Goal: Task Accomplishment & Management: Manage account settings

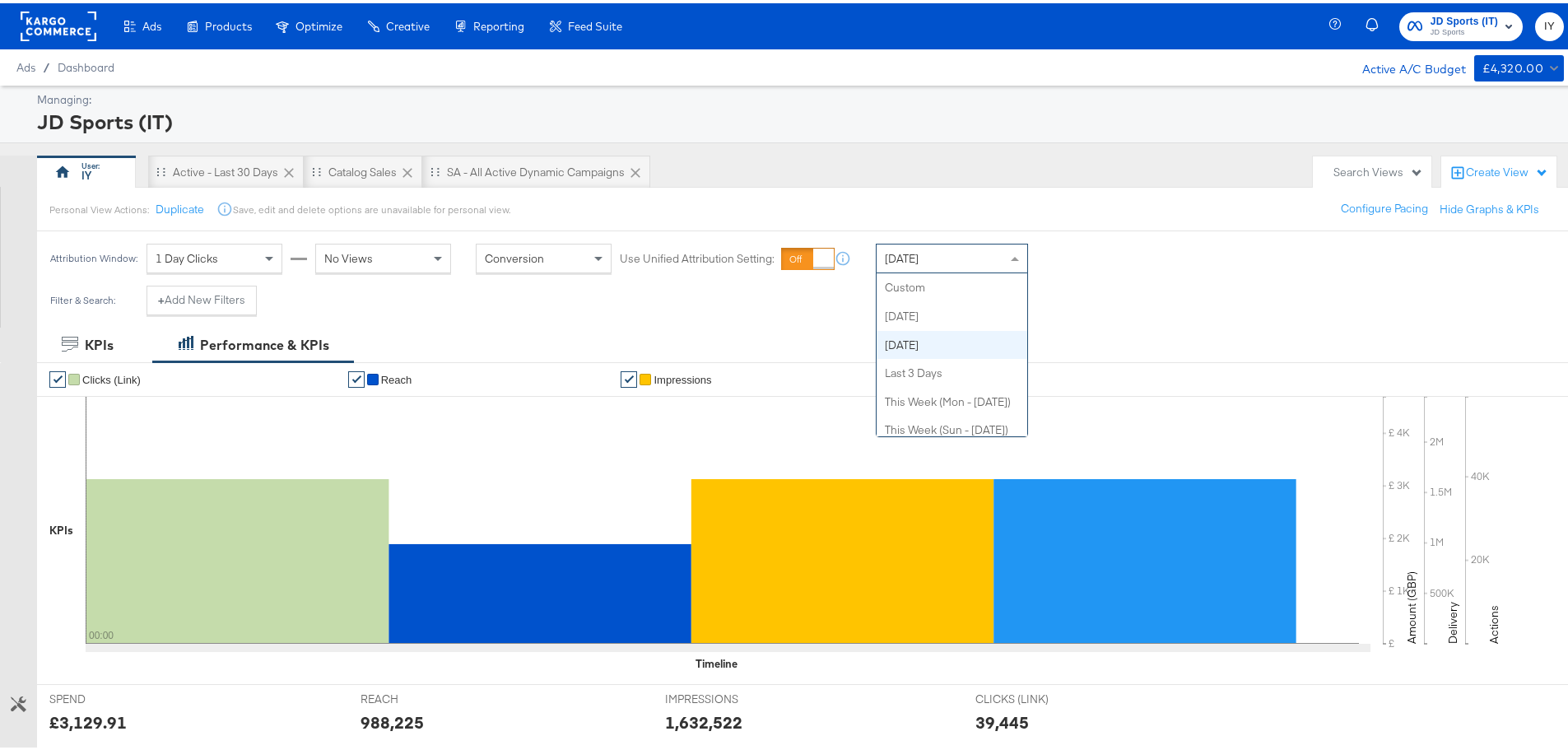
click at [981, 258] on div "[DATE]" at bounding box center [951, 255] width 151 height 28
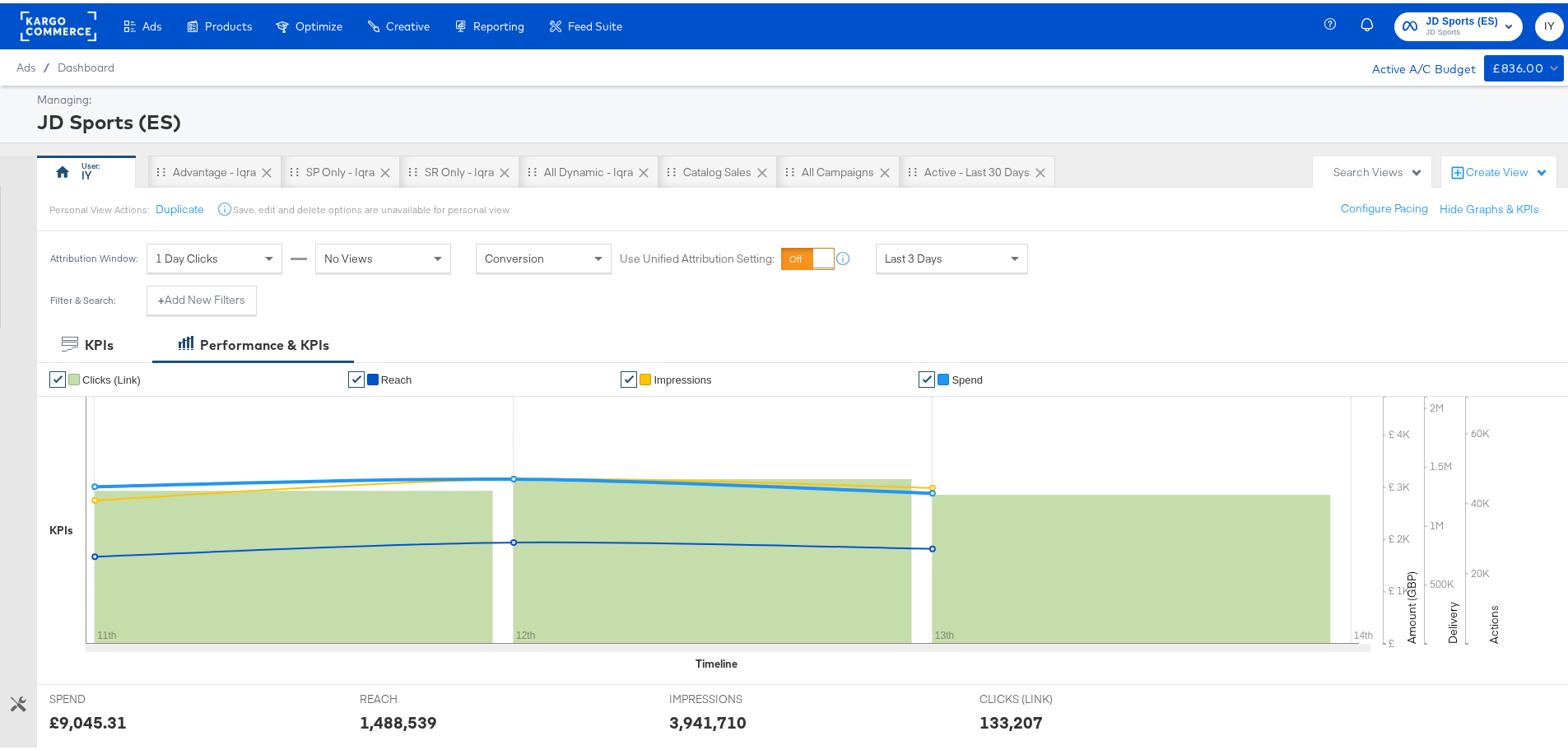
click at [961, 261] on div "Last 3 Days" at bounding box center [951, 255] width 151 height 28
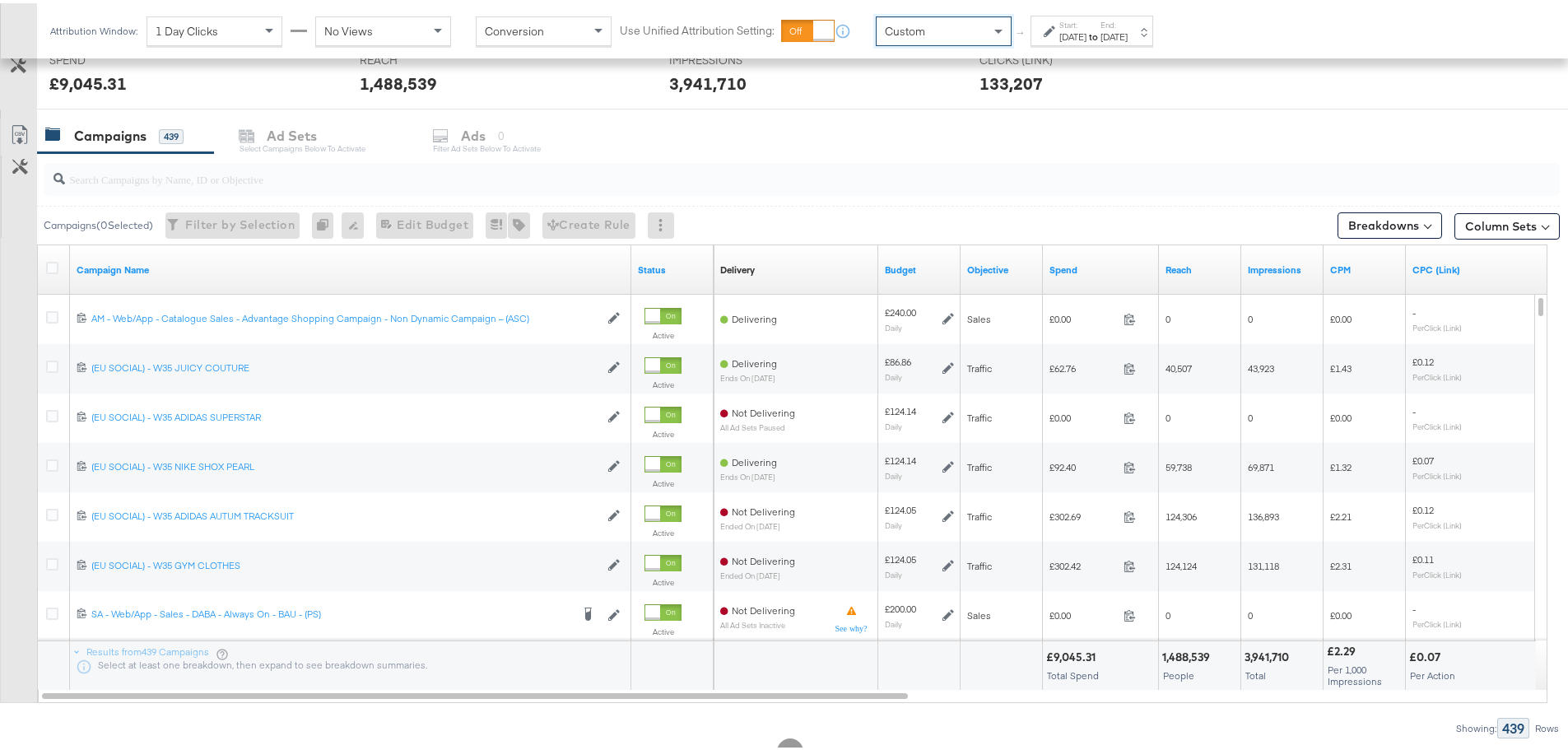
scroll to position [615, 0]
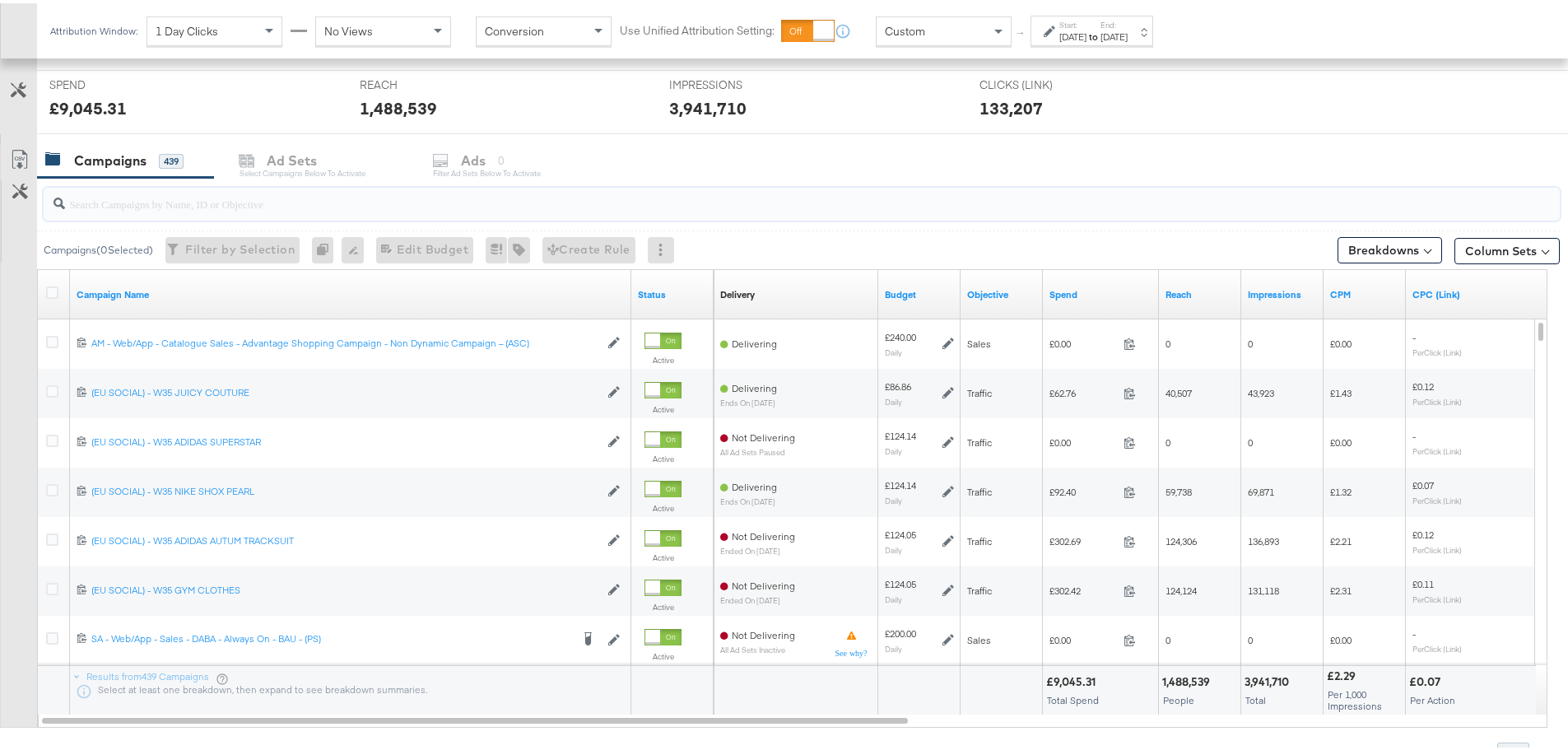
click at [250, 196] on input "search" at bounding box center [742, 194] width 1355 height 32
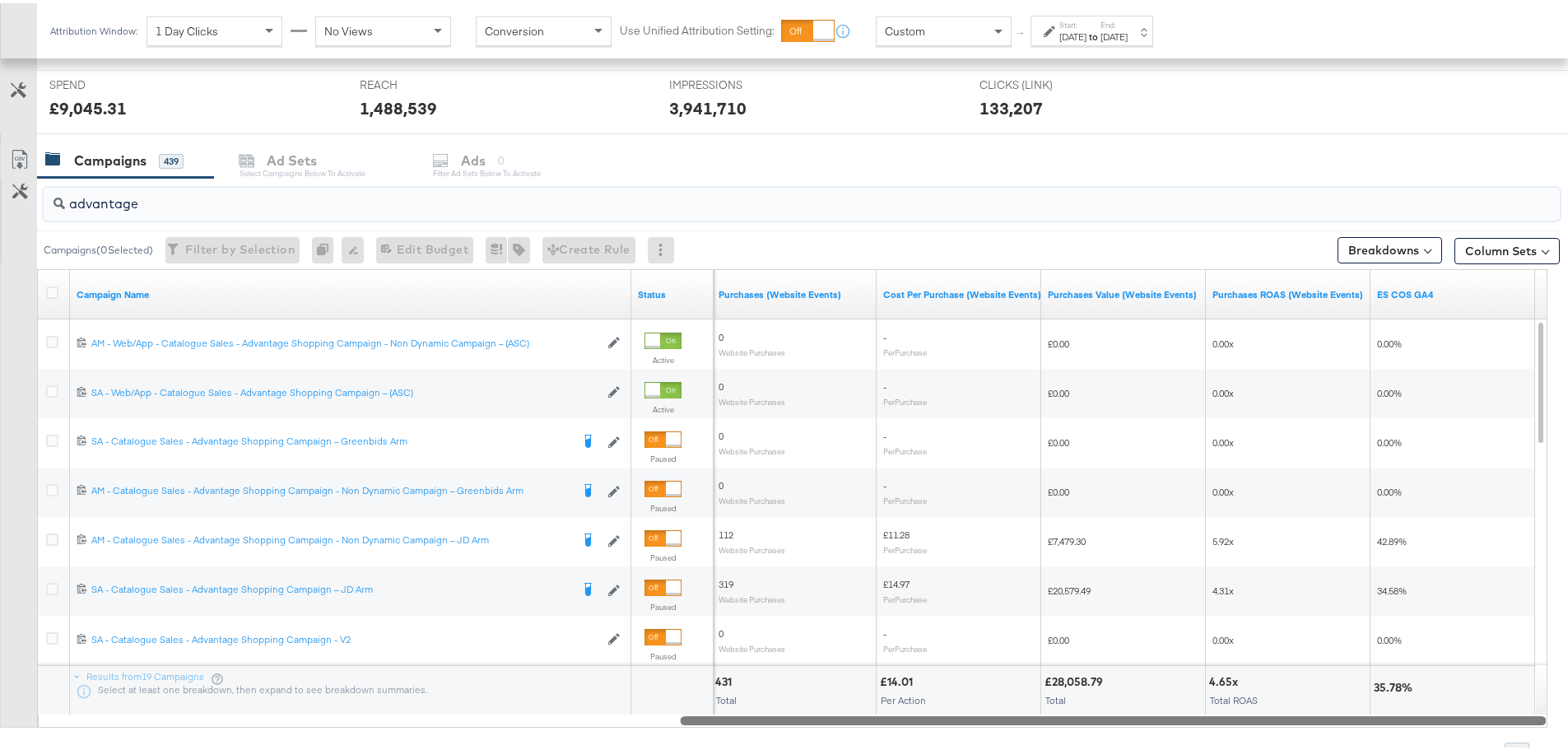
drag, startPoint x: 789, startPoint y: 712, endPoint x: 1574, endPoint y: 702, distance: 785.1
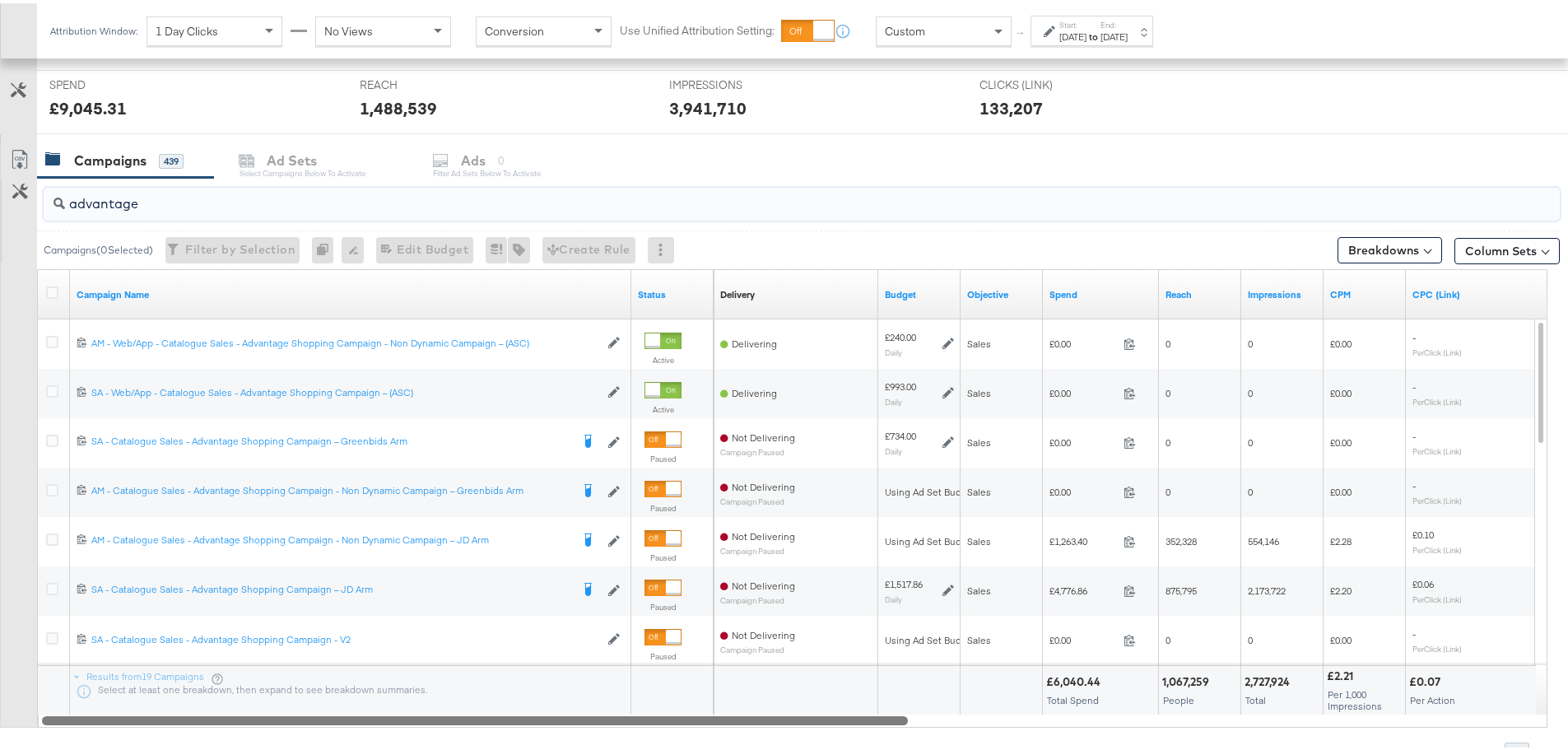
drag, startPoint x: 1059, startPoint y: 715, endPoint x: 211, endPoint y: 727, distance: 848.1
click at [211, 727] on div "advantage Campaigns ( 0 Selected) Filter by Selection Filter 0 campaigns 0 Rena…" at bounding box center [780, 467] width 1560 height 585
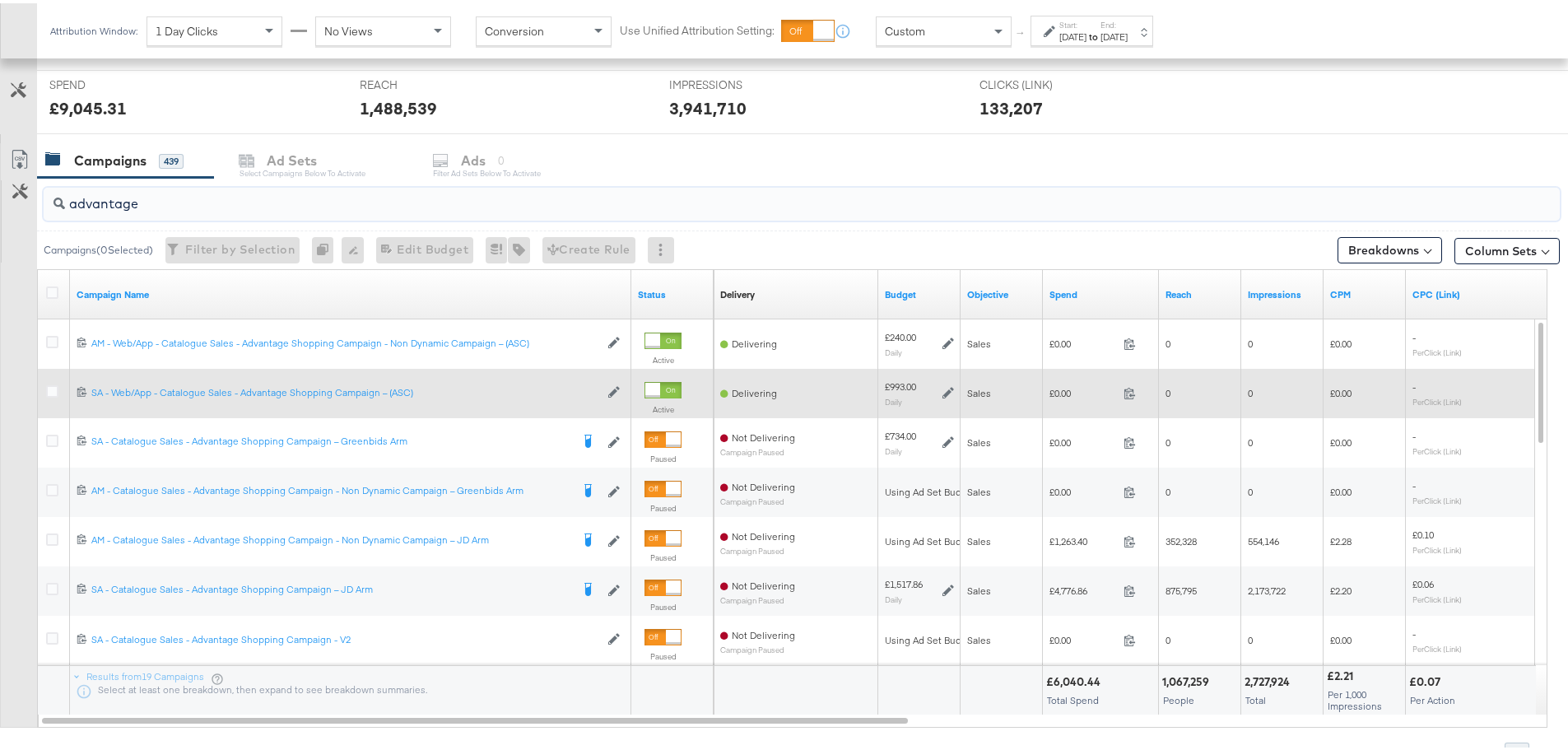
type input "advantage"
click at [947, 388] on icon at bounding box center [948, 389] width 11 height 11
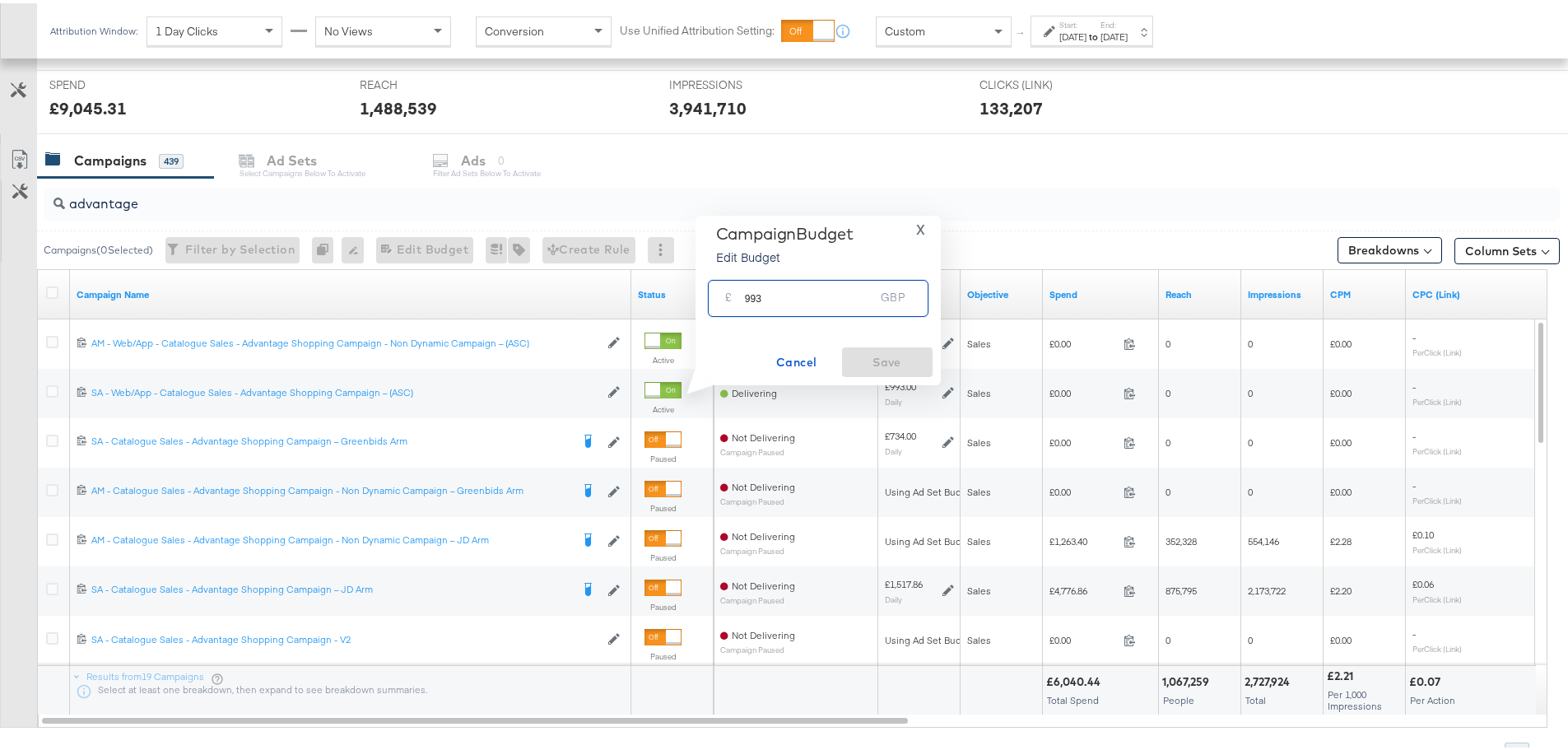
drag, startPoint x: 796, startPoint y: 301, endPoint x: 704, endPoint y: 297, distance: 92.1
click at [704, 297] on div "£ 993 GBP" at bounding box center [818, 294] width 229 height 52
type input "1093"
click at [897, 355] on span "Save" at bounding box center [887, 359] width 78 height 21
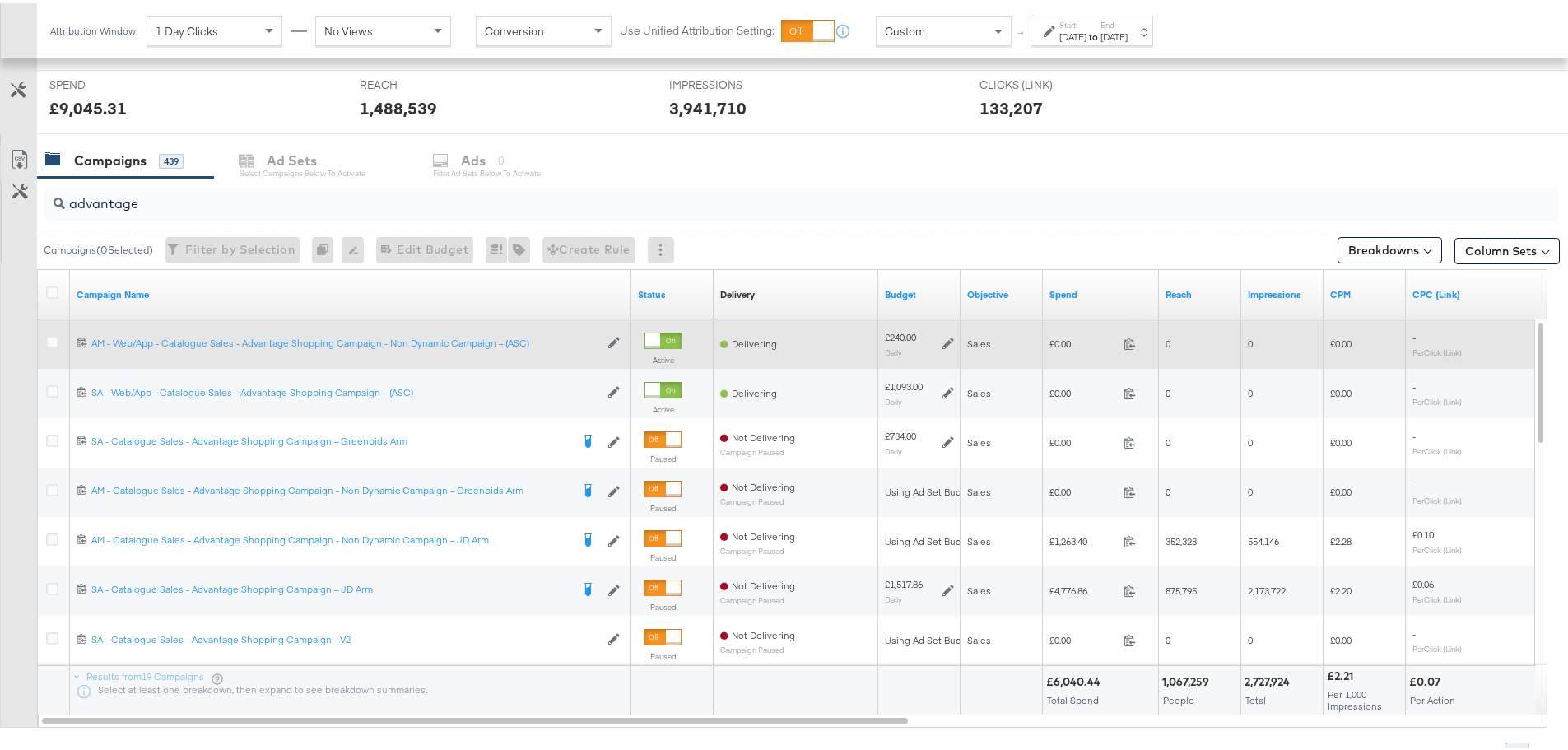
click at [947, 339] on icon at bounding box center [948, 340] width 11 height 11
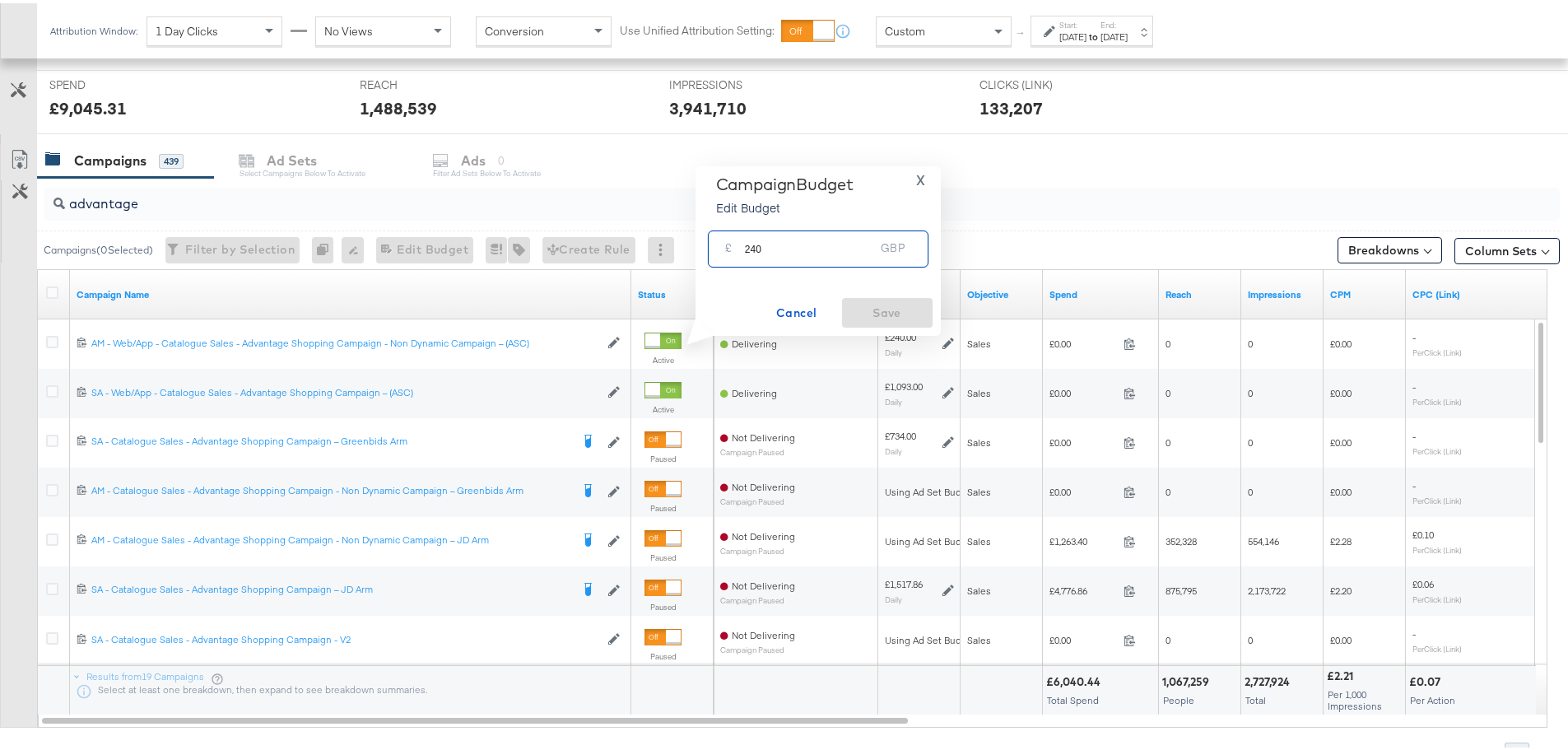
drag, startPoint x: 752, startPoint y: 247, endPoint x: 732, endPoint y: 249, distance: 20.1
click at [732, 249] on div "£ 240 GBP" at bounding box center [817, 246] width 220 height 38
type input "140"
click at [905, 308] on span "Save" at bounding box center [887, 310] width 78 height 21
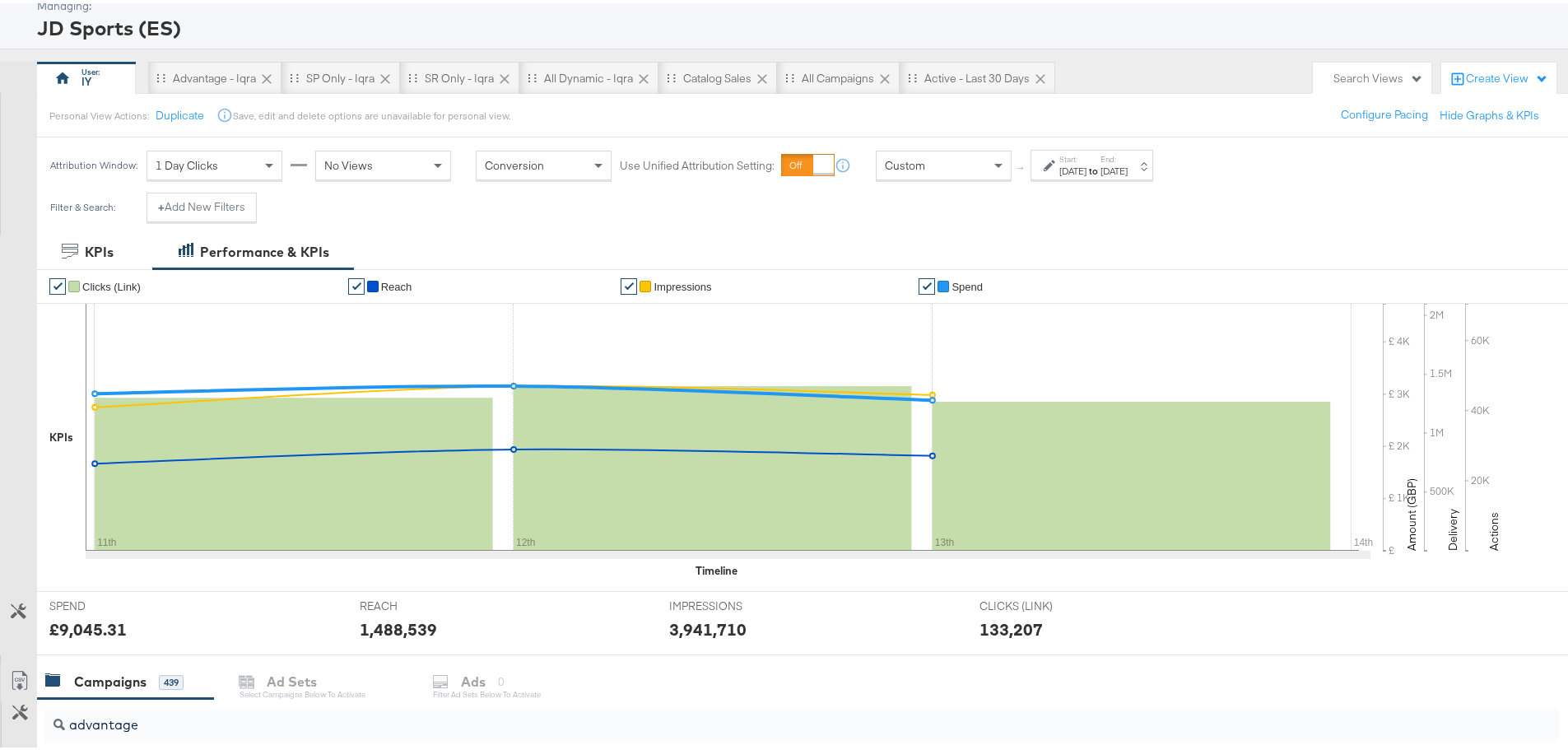
scroll to position [0, 0]
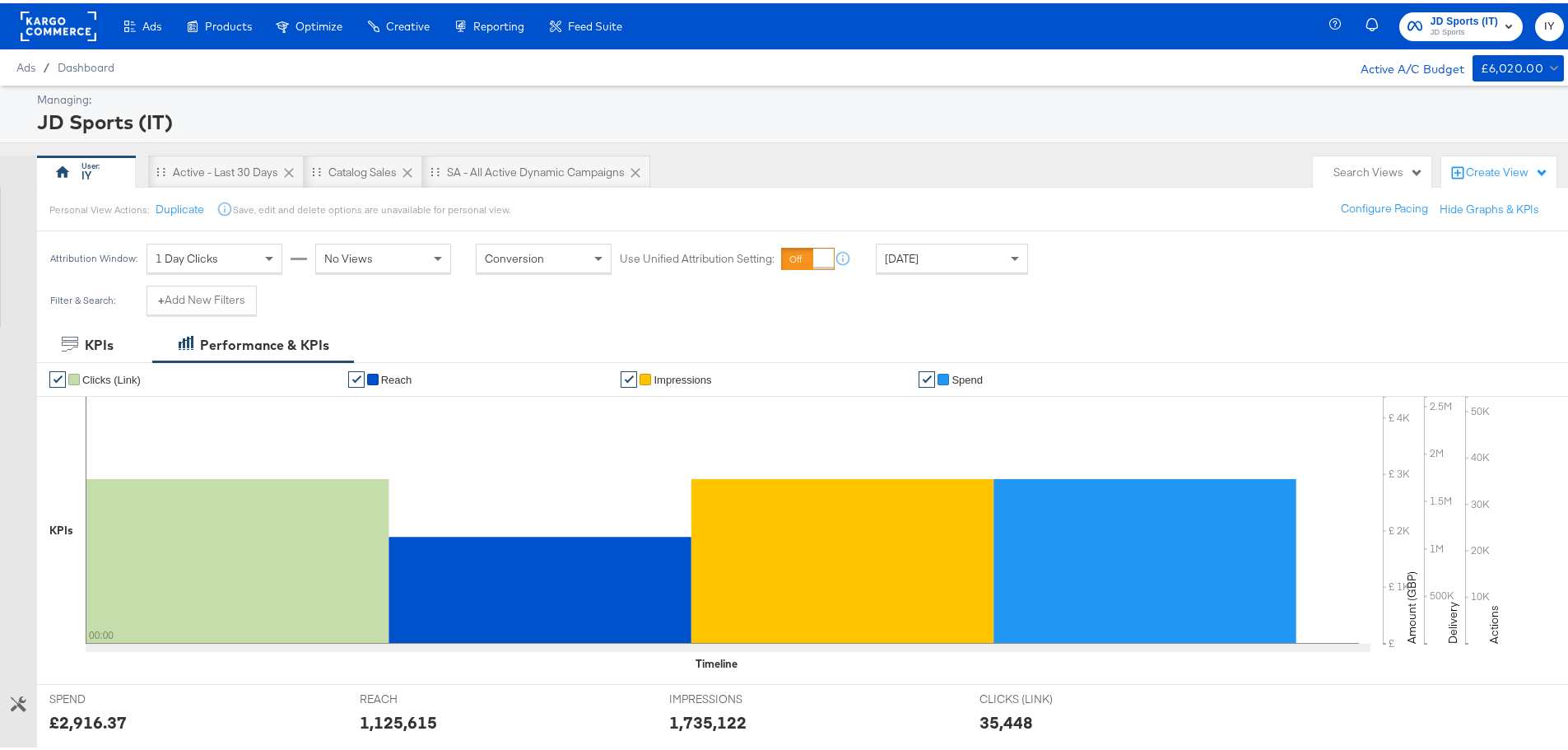
click at [918, 226] on div "Personal View Actions: Duplicate Save, edit and delete options are unavailable …" at bounding box center [809, 205] width 1545 height 44
click at [922, 242] on div "[DATE]" at bounding box center [951, 255] width 151 height 28
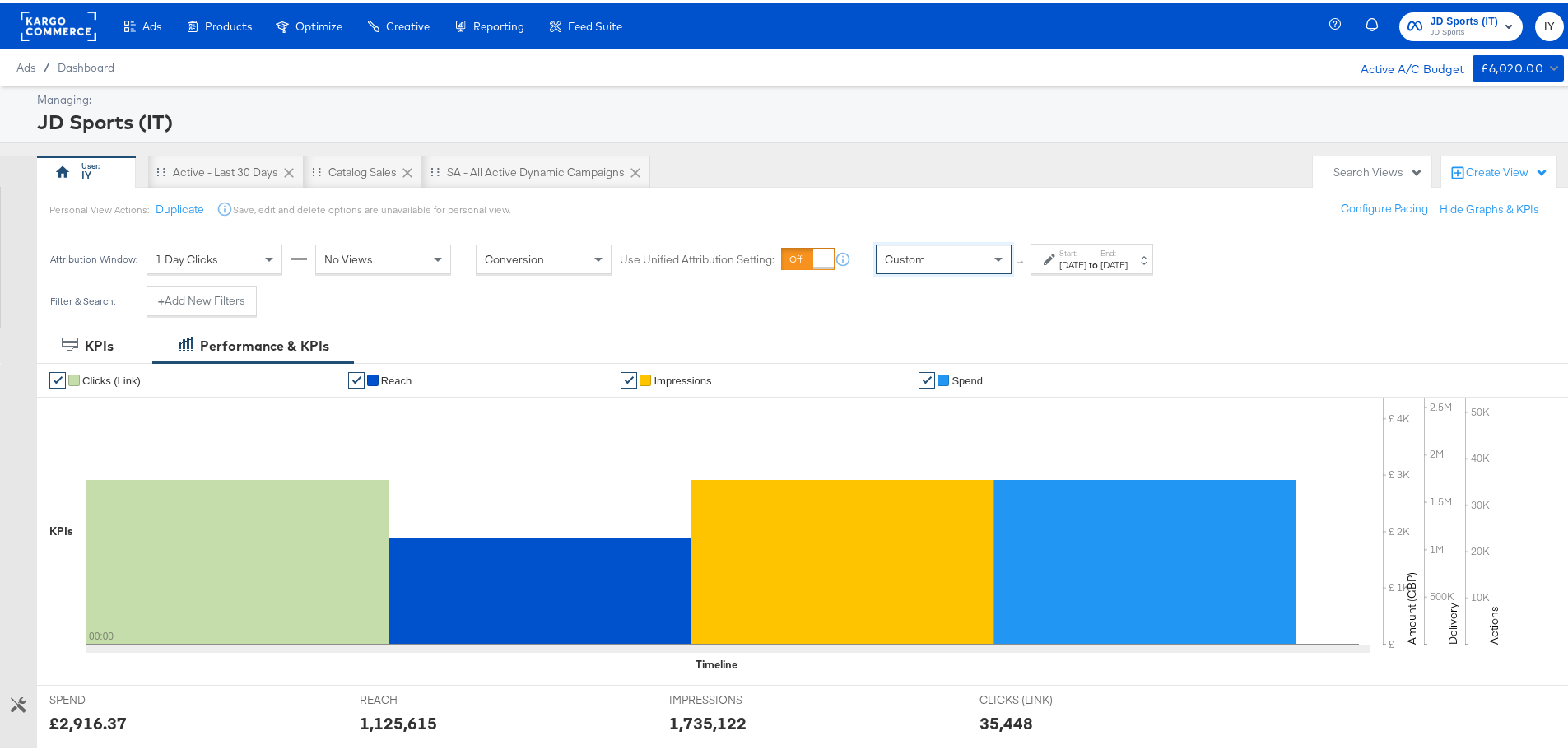
click at [1084, 260] on div "[DATE]" at bounding box center [1072, 262] width 27 height 13
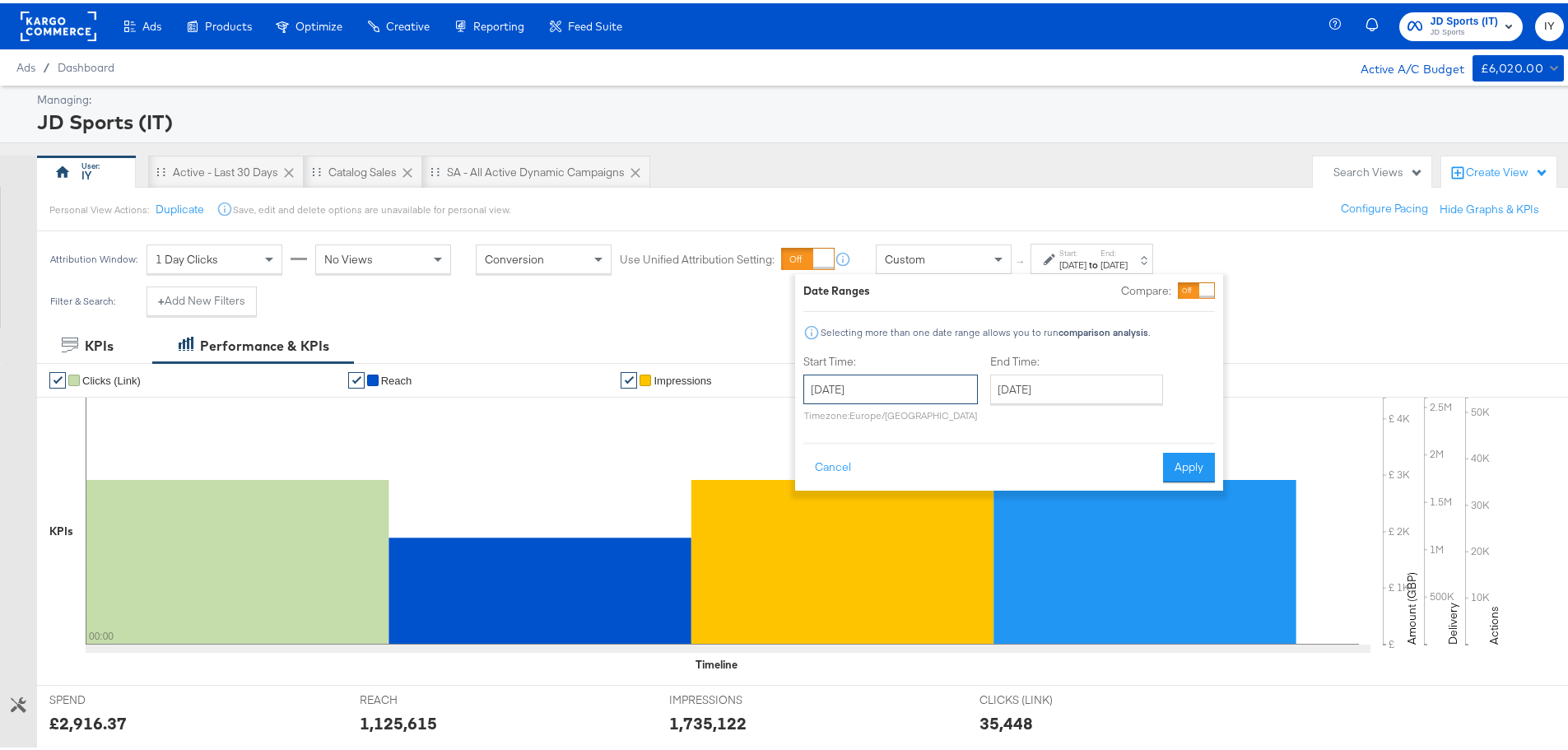
click at [899, 397] on input "[DATE]" at bounding box center [890, 386] width 174 height 30
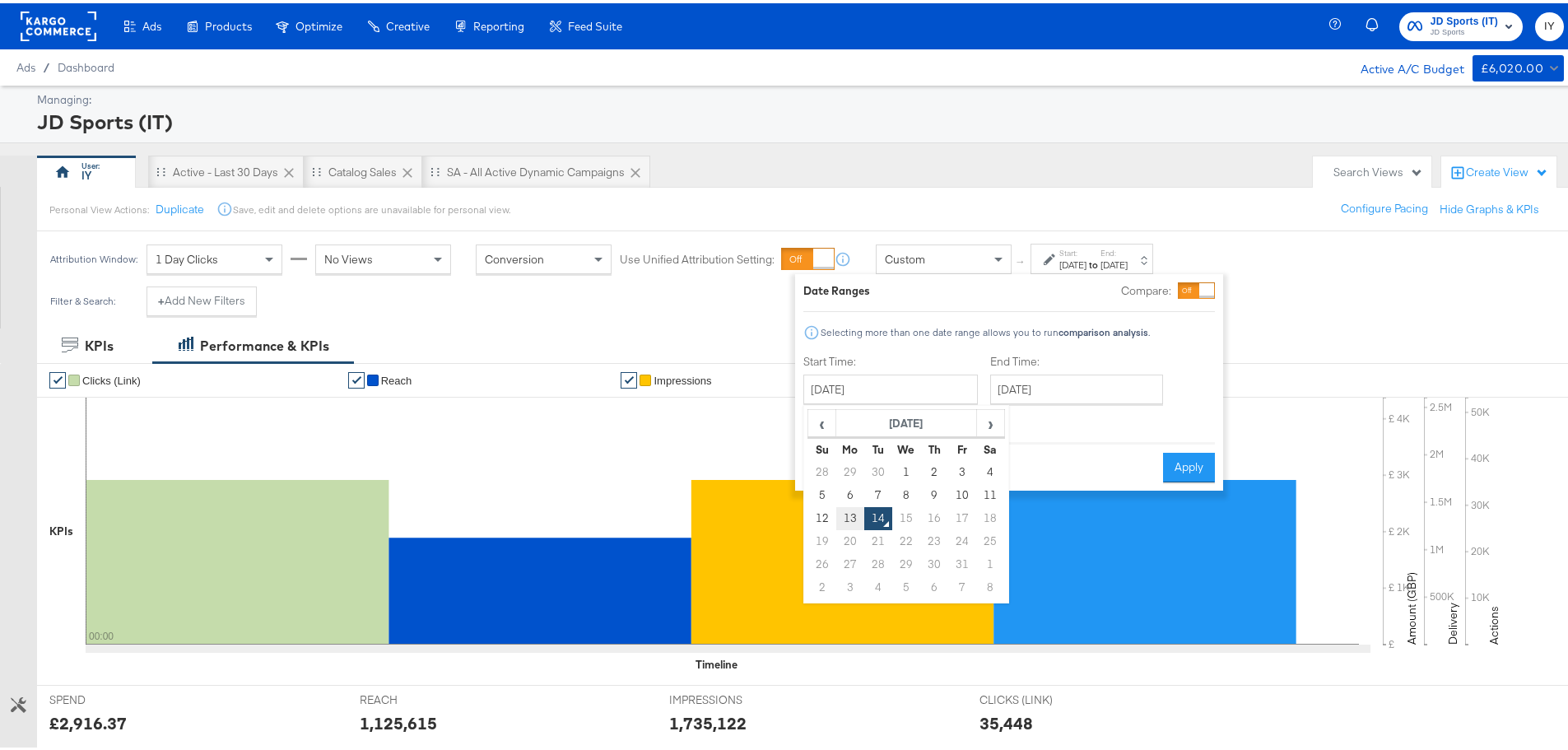
click at [856, 516] on td "13" at bounding box center [850, 515] width 28 height 23
type input "[DATE]"
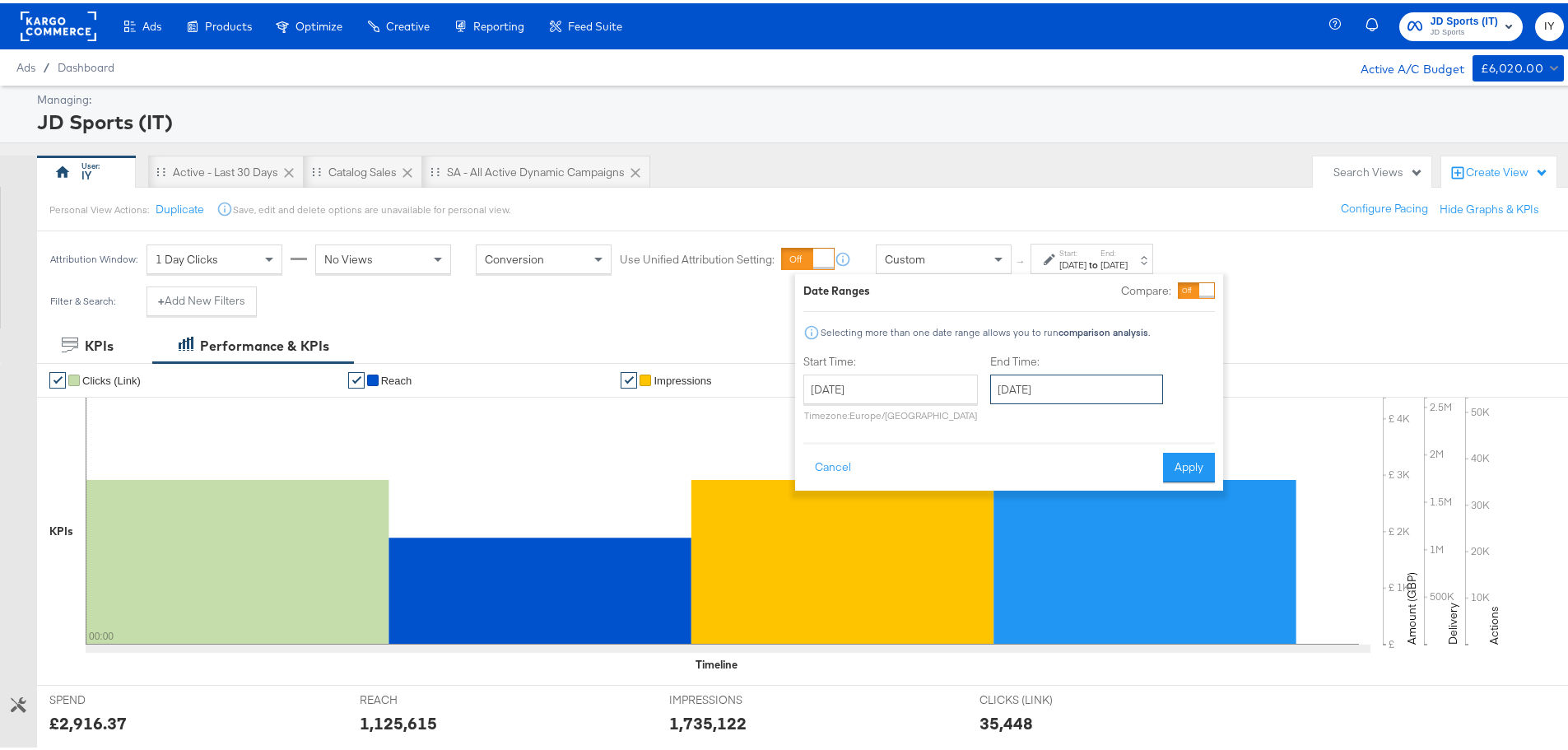
click at [1086, 386] on input "[DATE]" at bounding box center [1077, 386] width 172 height 30
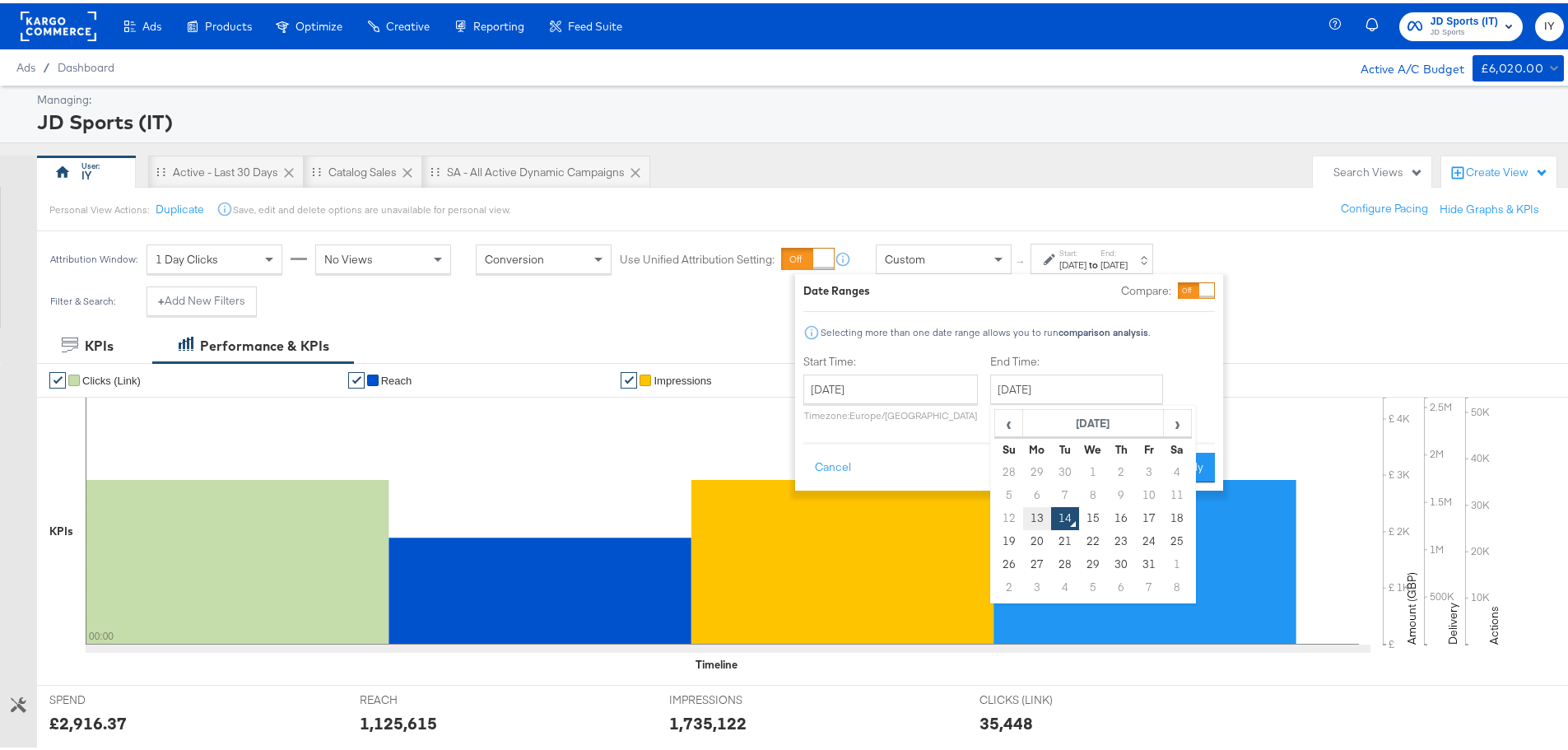
click at [1038, 518] on td "13" at bounding box center [1038, 515] width 28 height 23
type input "[DATE]"
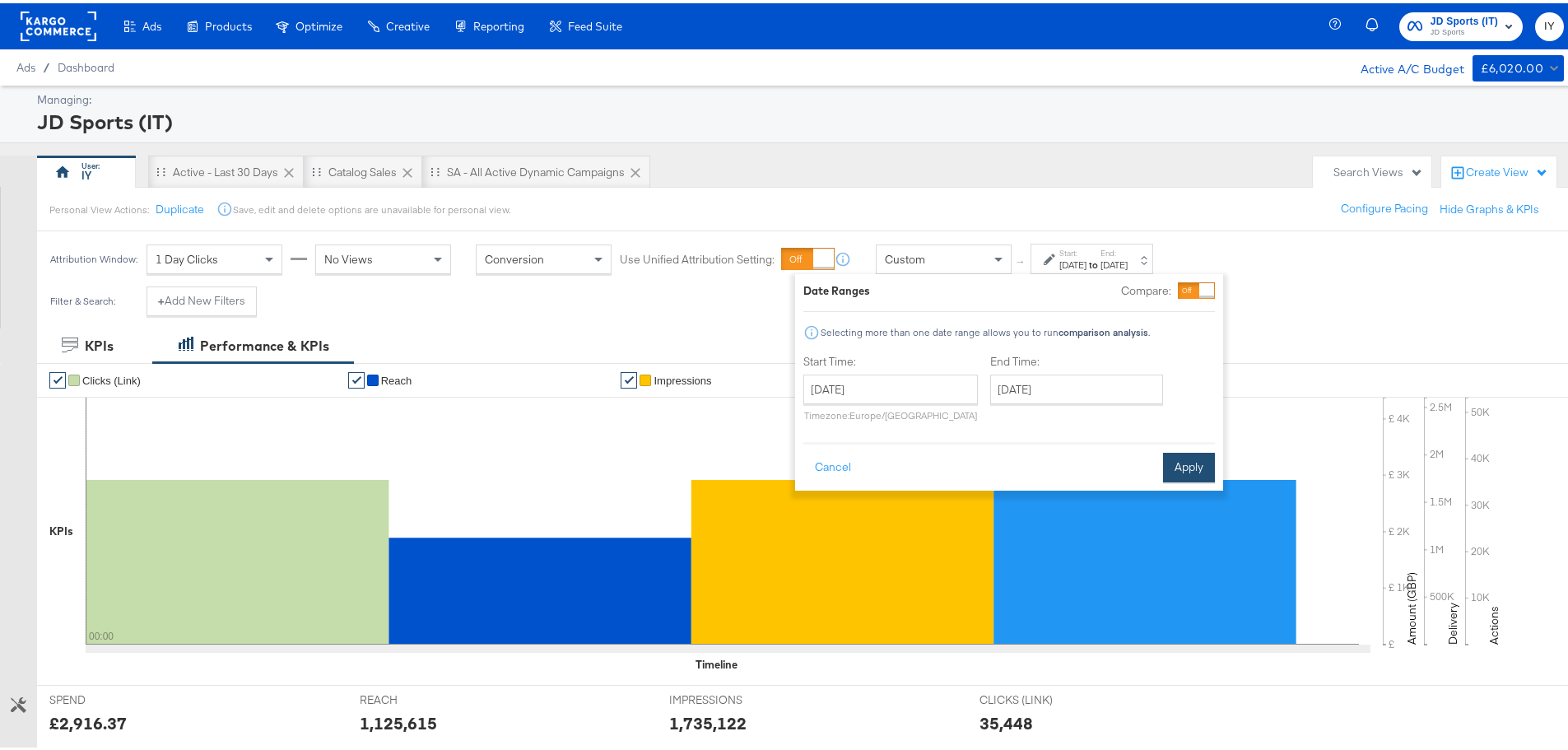
click at [1211, 466] on button "Apply" at bounding box center [1188, 465] width 52 height 30
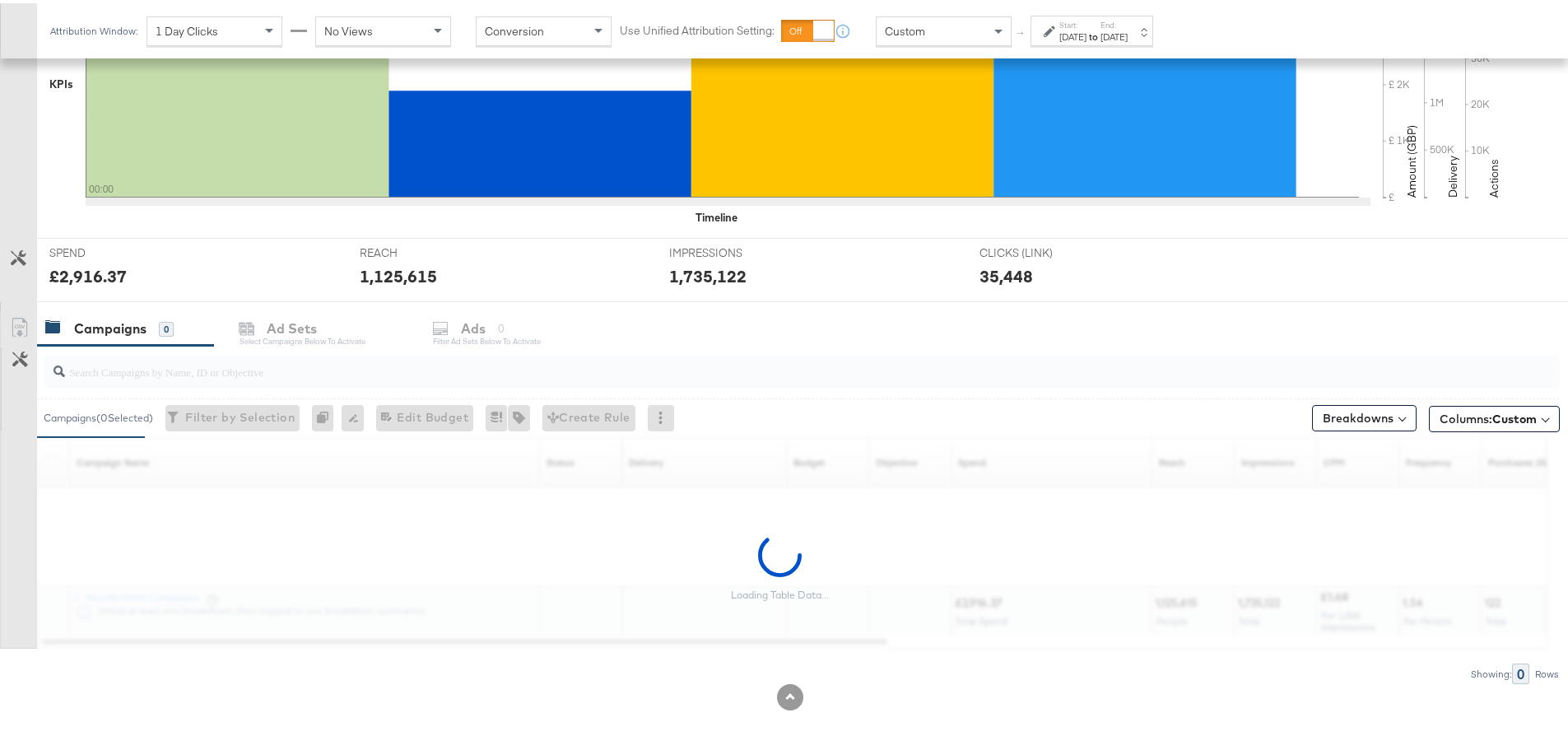
scroll to position [450, 0]
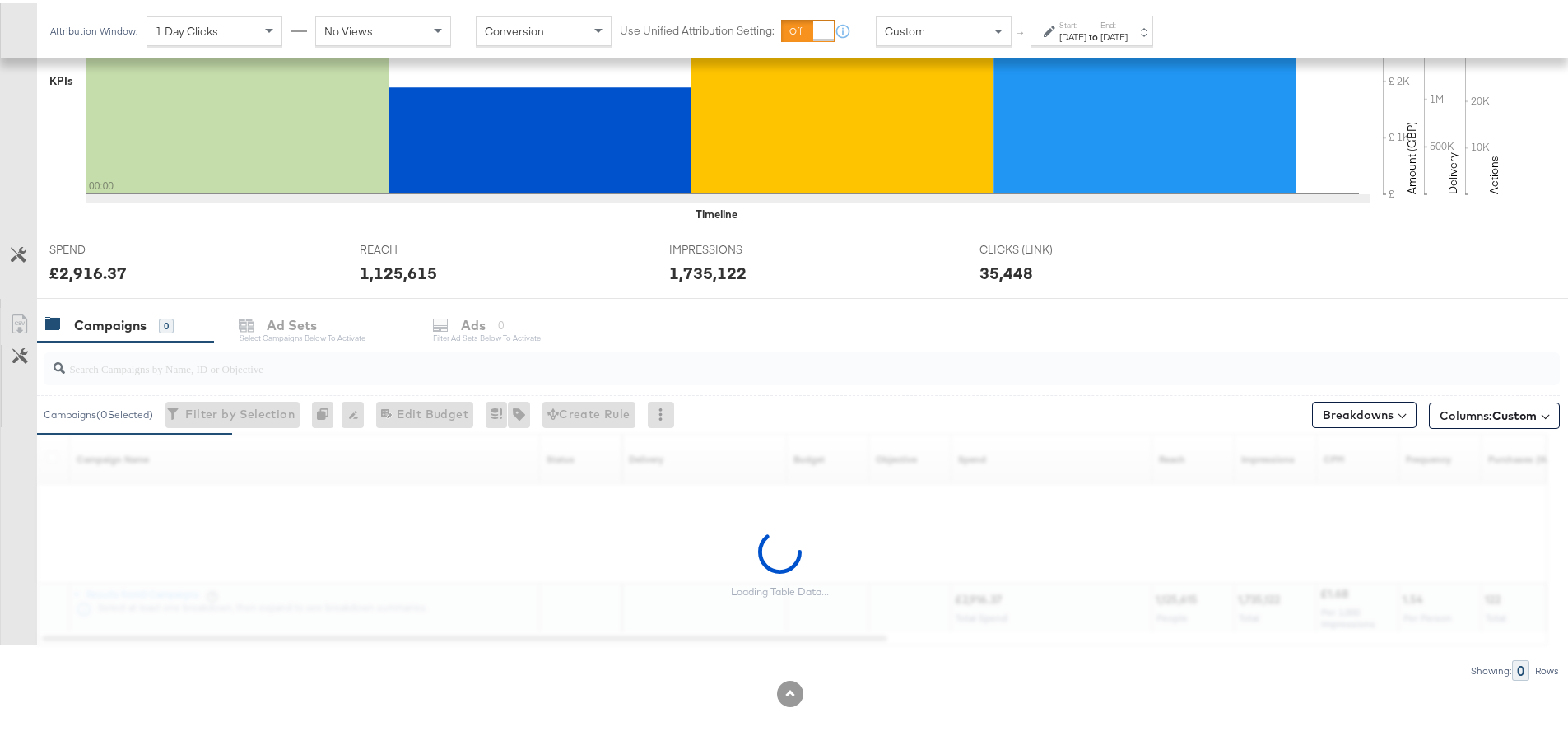
click at [236, 363] on input "search" at bounding box center [742, 358] width 1355 height 32
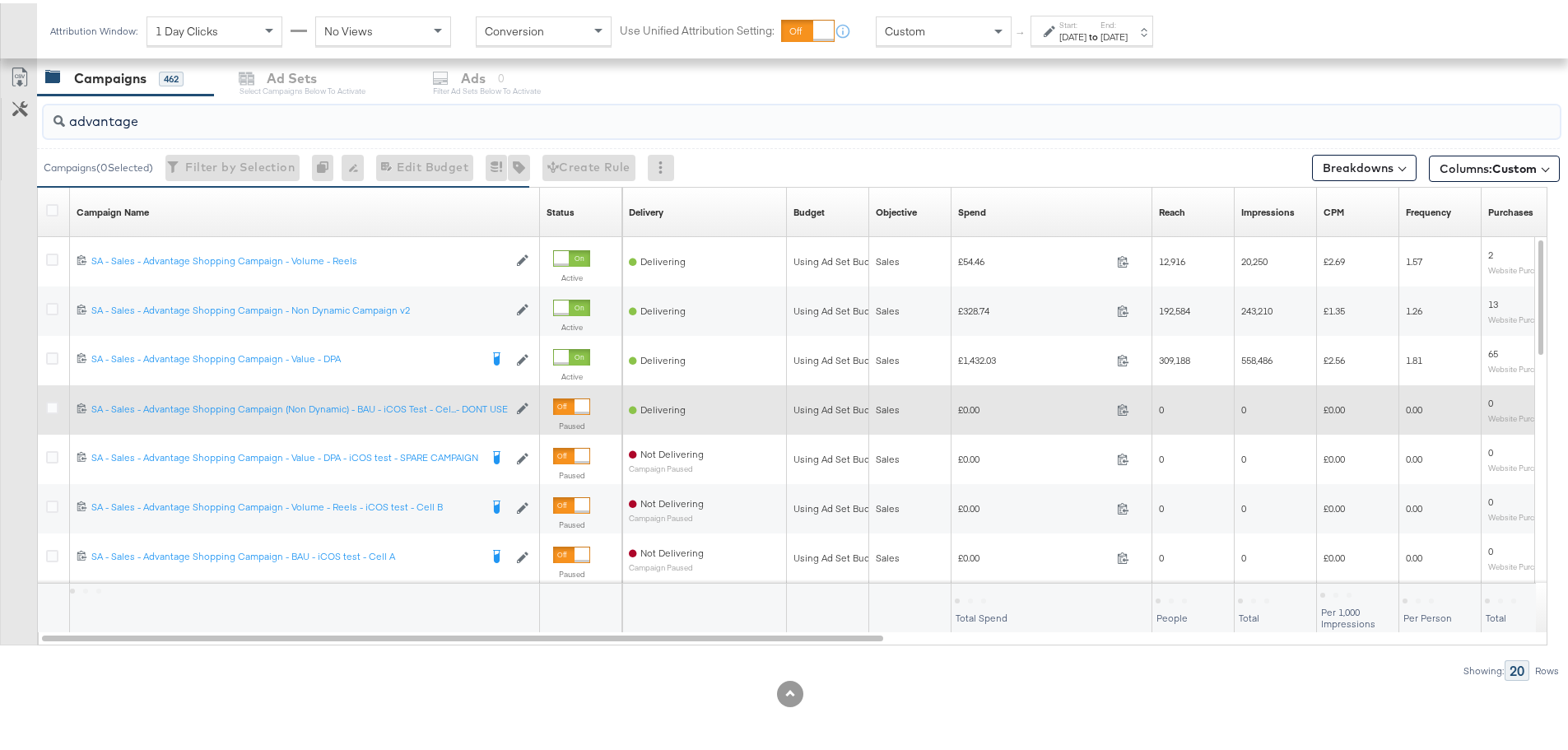
scroll to position [615, 0]
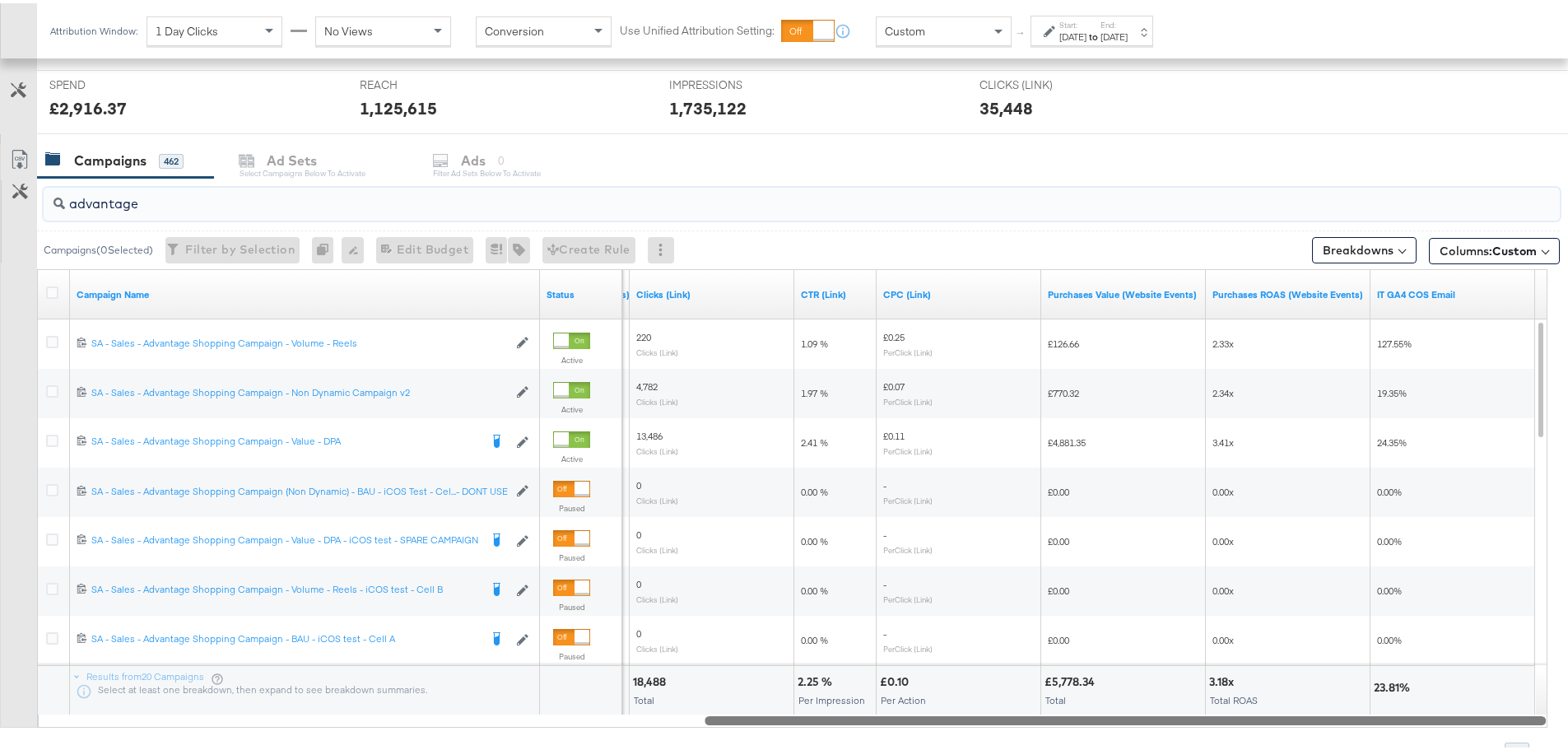
drag, startPoint x: 738, startPoint y: 714, endPoint x: 1501, endPoint y: 732, distance: 763.2
click at [1501, 732] on div "advantage Campaigns ( 0 Selected) Filter by Selection Filter 0 campaigns 0 Rena…" at bounding box center [780, 467] width 1560 height 585
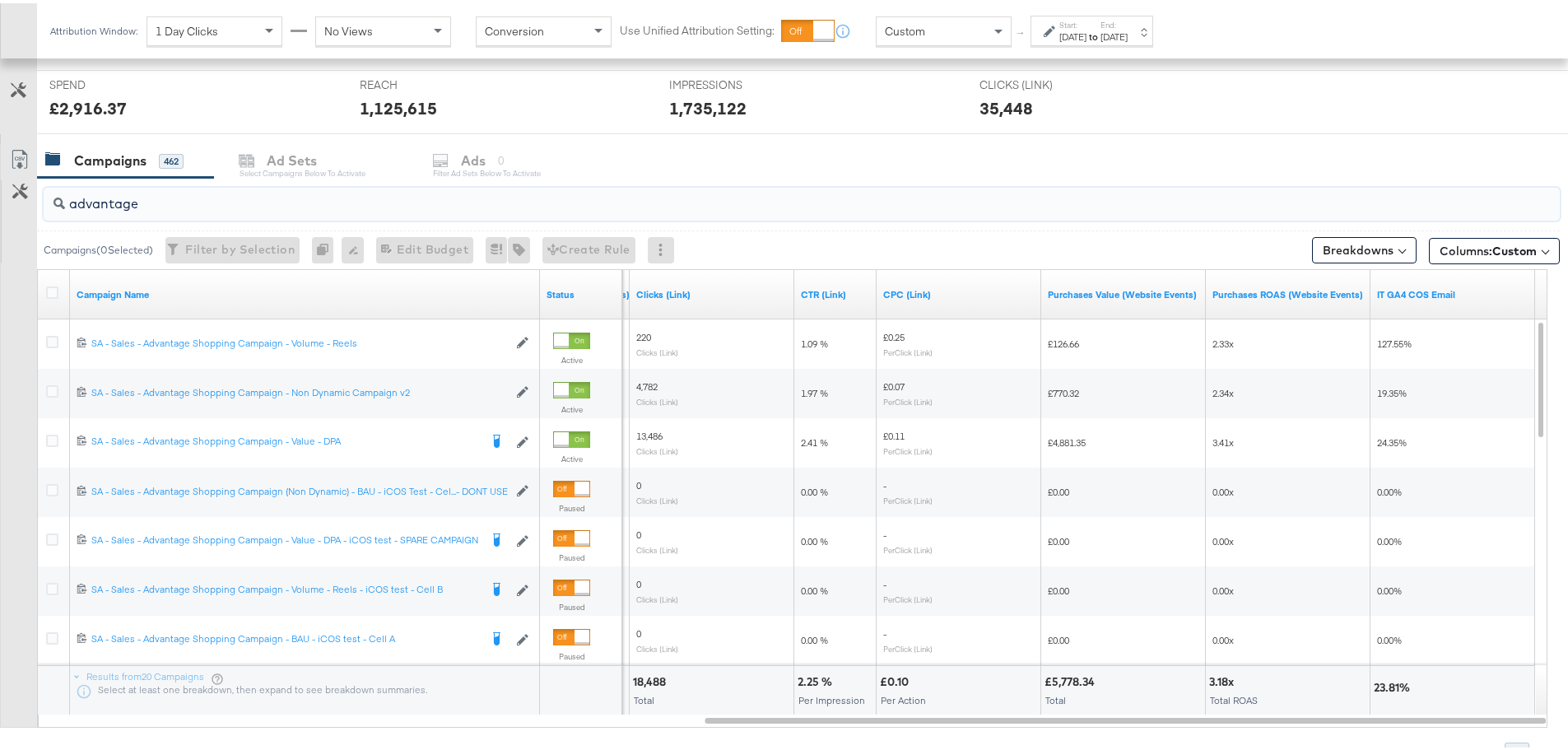
drag, startPoint x: 230, startPoint y: 210, endPoint x: -217, endPoint y: 206, distance: 447.0
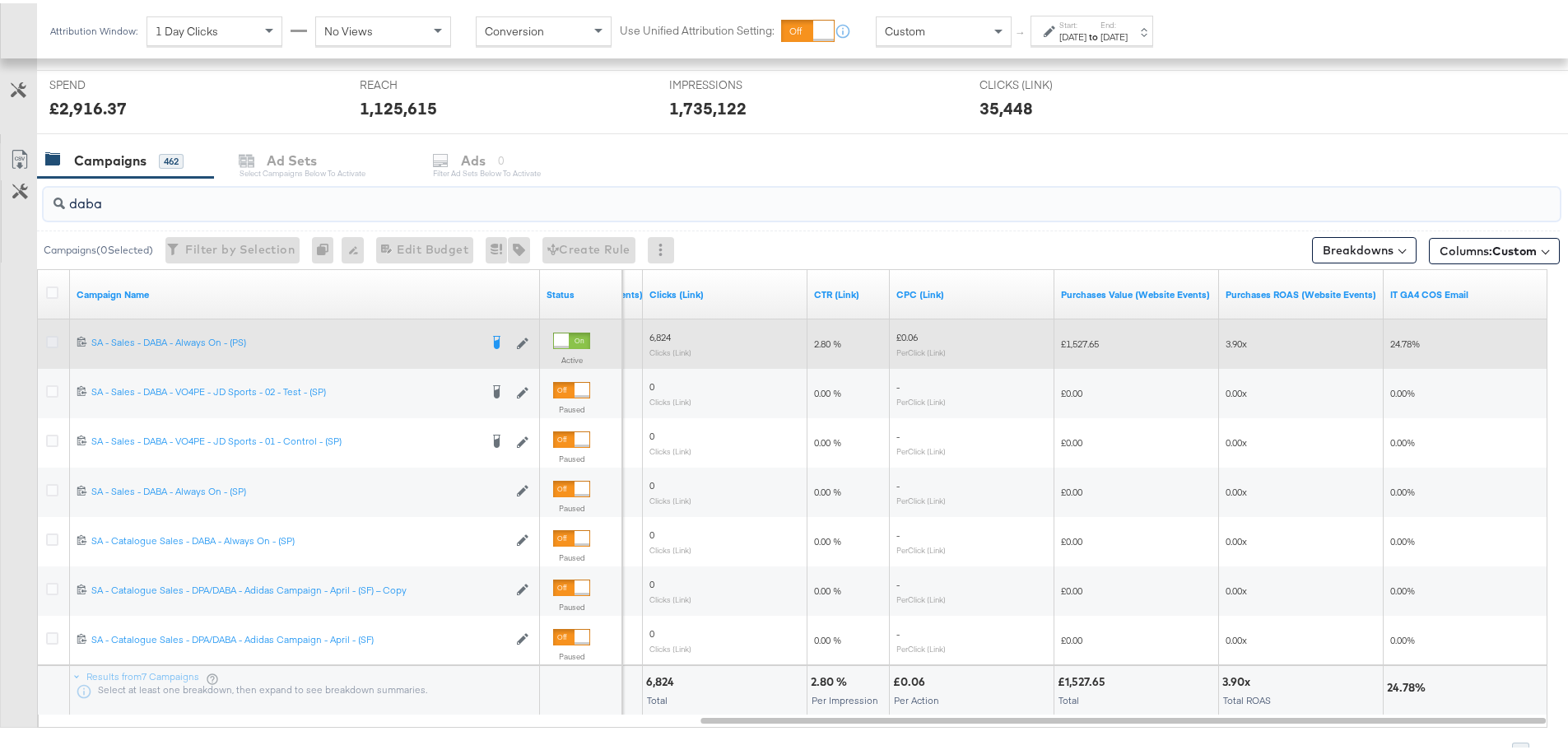
type input "daba"
click at [51, 336] on icon at bounding box center [52, 338] width 12 height 12
click at [0, 0] on input "checkbox" at bounding box center [0, 0] width 0 height 0
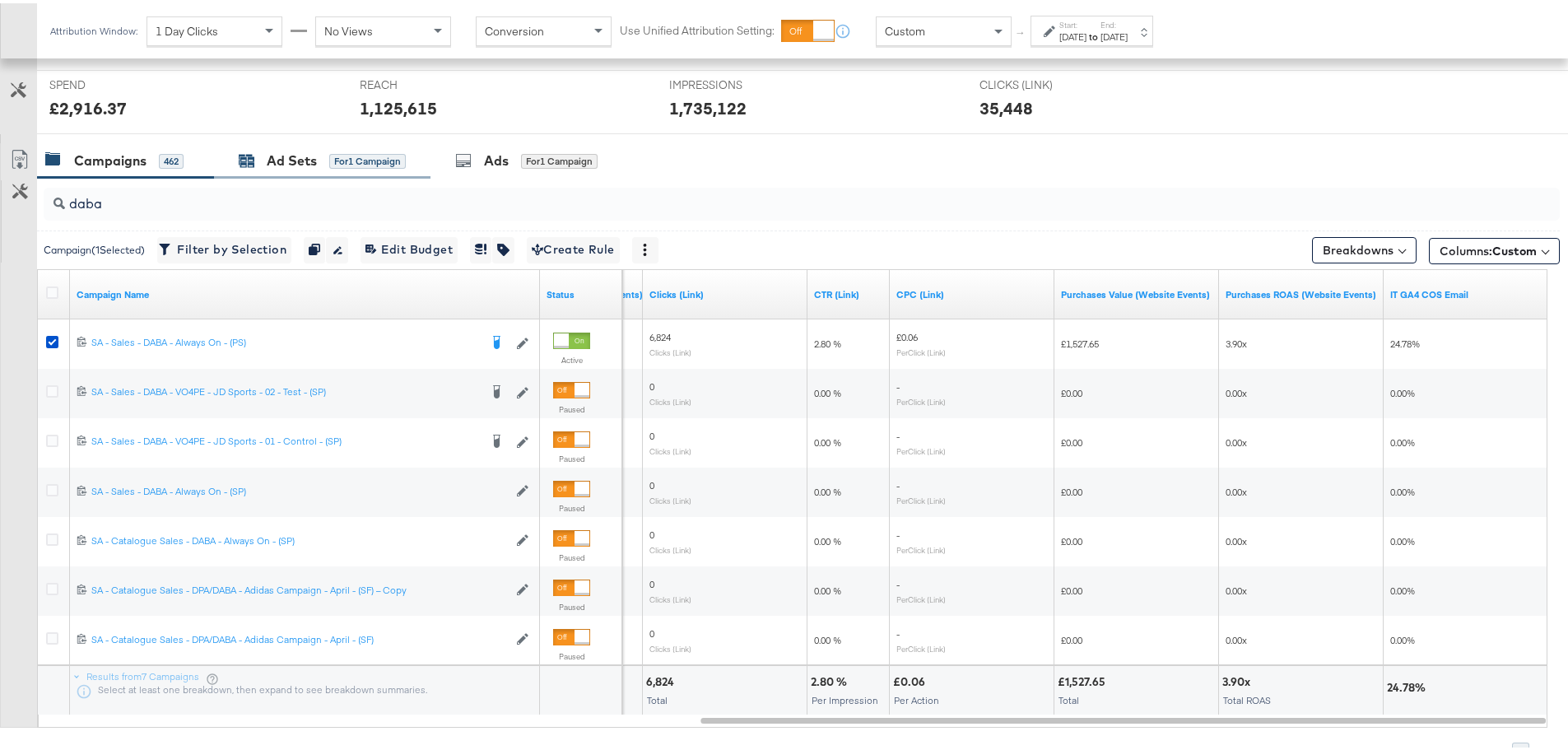
click at [313, 158] on div "Ad Sets" at bounding box center [292, 158] width 51 height 19
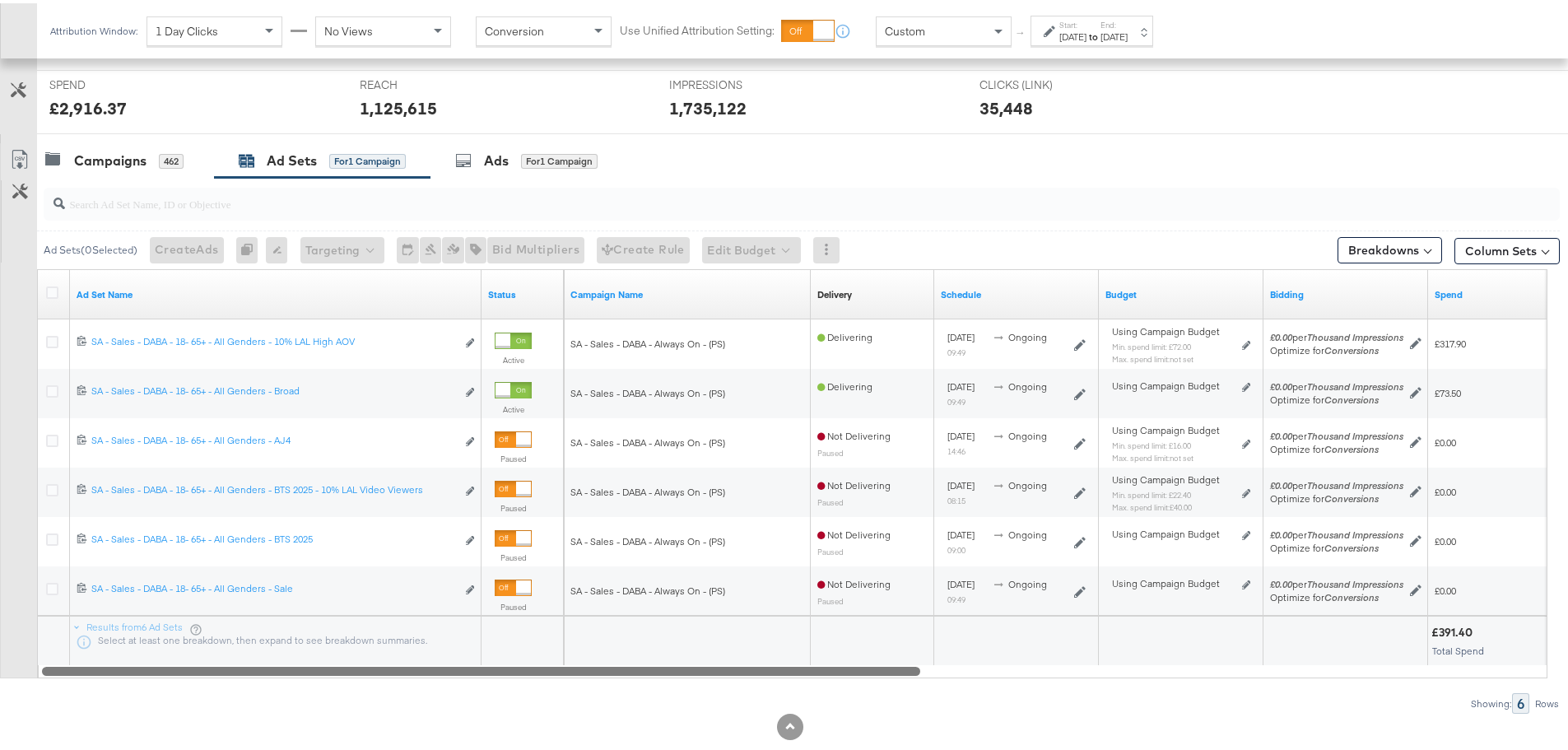
drag, startPoint x: 768, startPoint y: 668, endPoint x: 862, endPoint y: 681, distance: 94.9
click at [862, 681] on div "Ad Sets ( 0 Selected) Create Ads At least one ad set must be selected 0 Rename …" at bounding box center [780, 442] width 1560 height 536
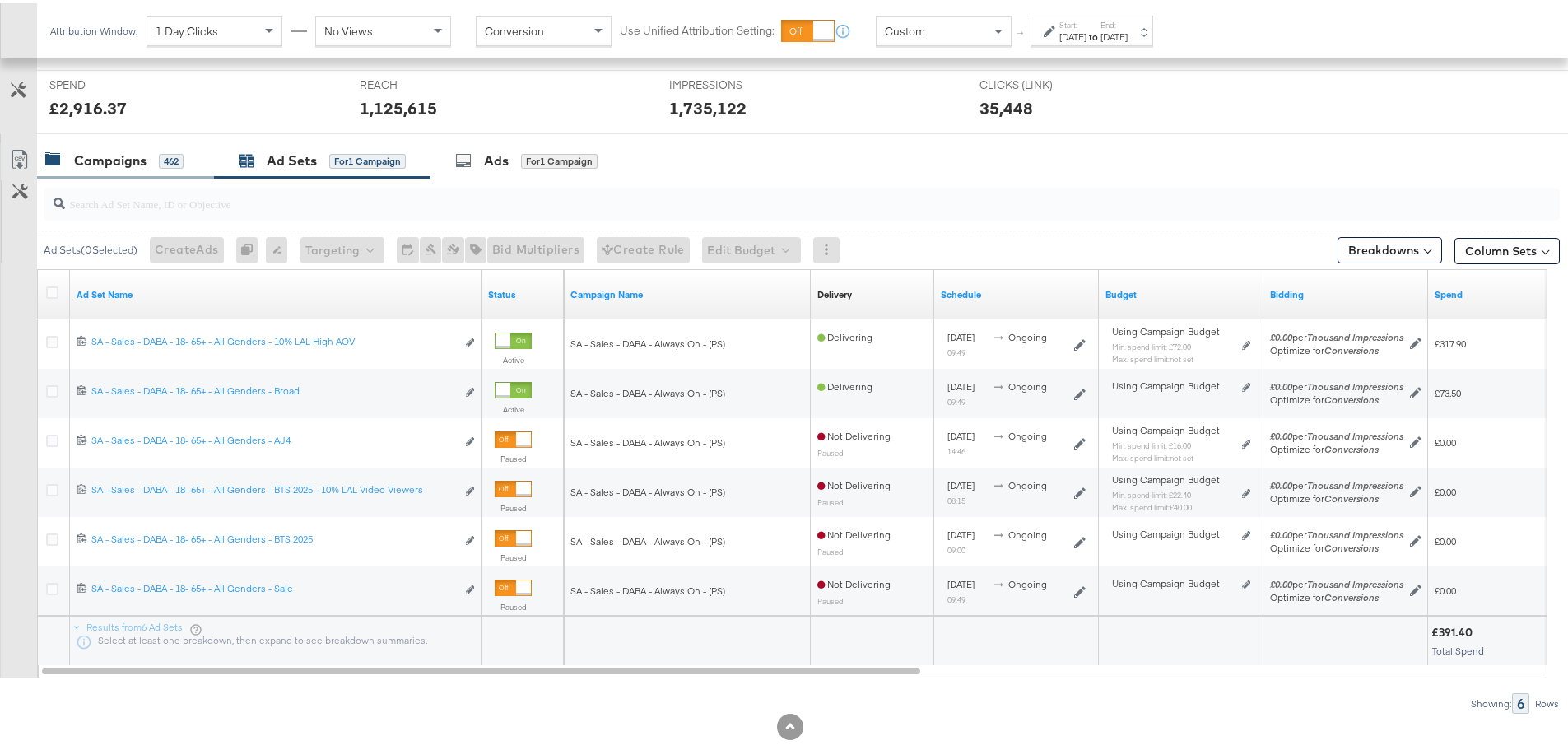
click at [123, 160] on div "Campaigns" at bounding box center [110, 158] width 72 height 19
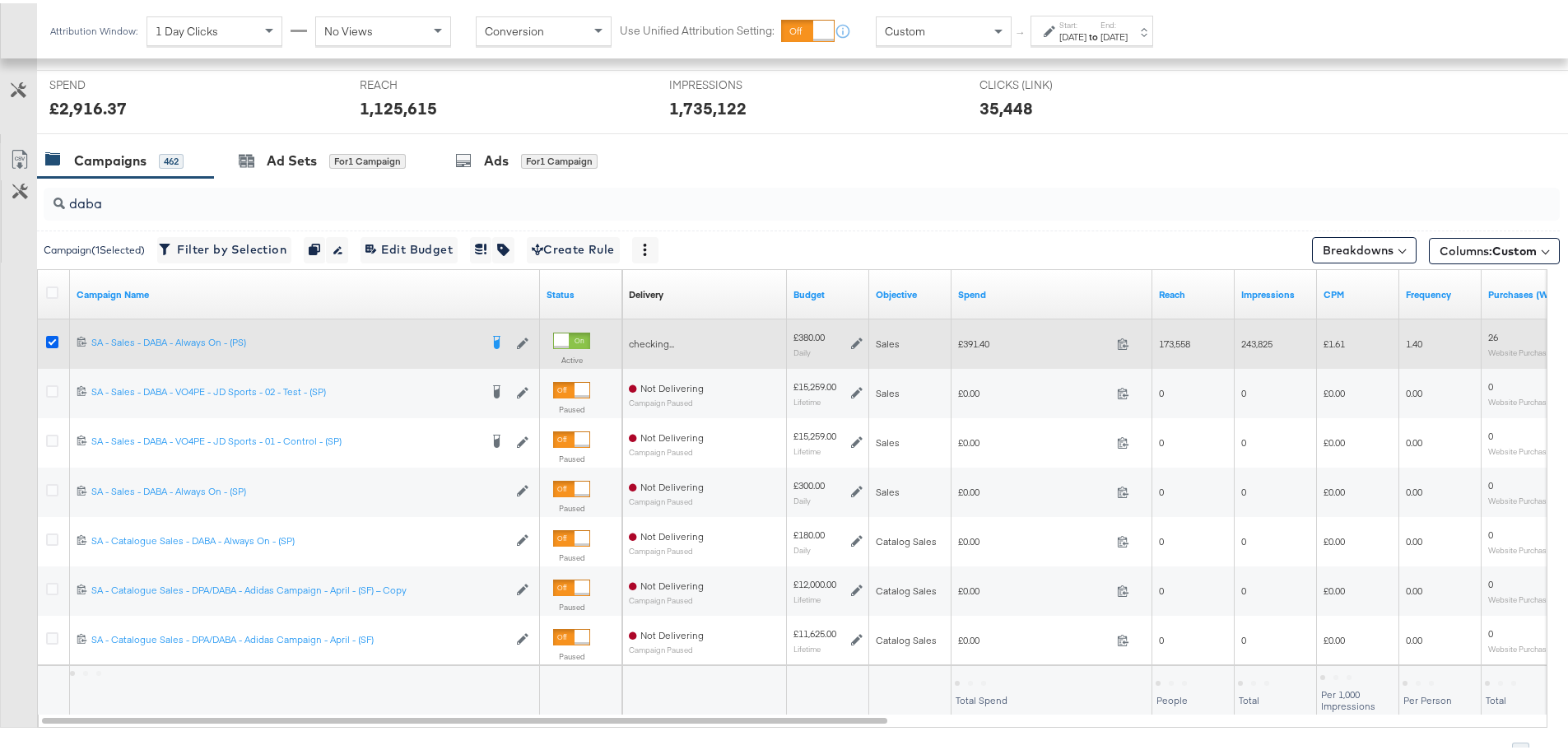
click at [56, 338] on icon at bounding box center [52, 338] width 12 height 12
click at [0, 0] on input "checkbox" at bounding box center [0, 0] width 0 height 0
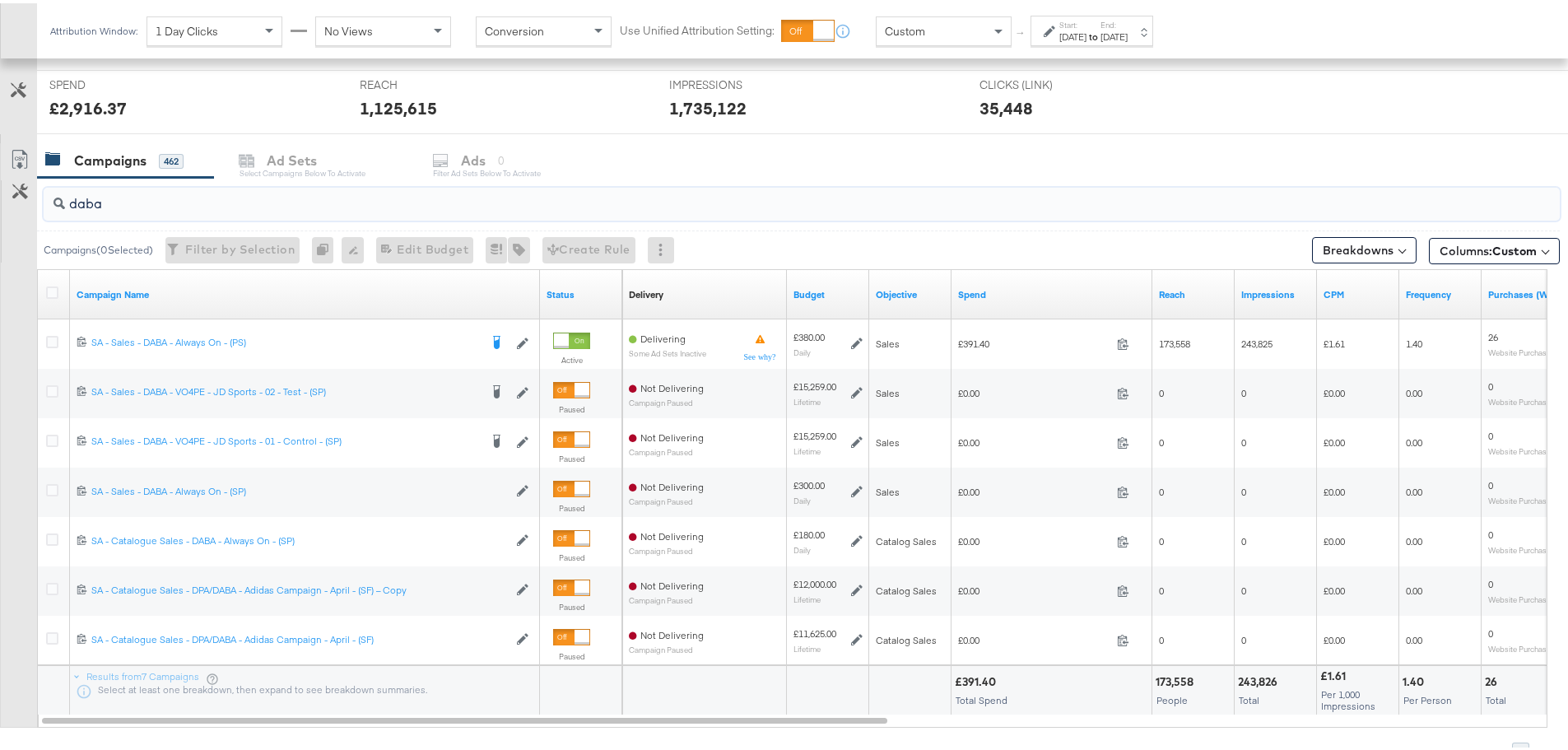
drag, startPoint x: 130, startPoint y: 200, endPoint x: -34, endPoint y: 206, distance: 164.1
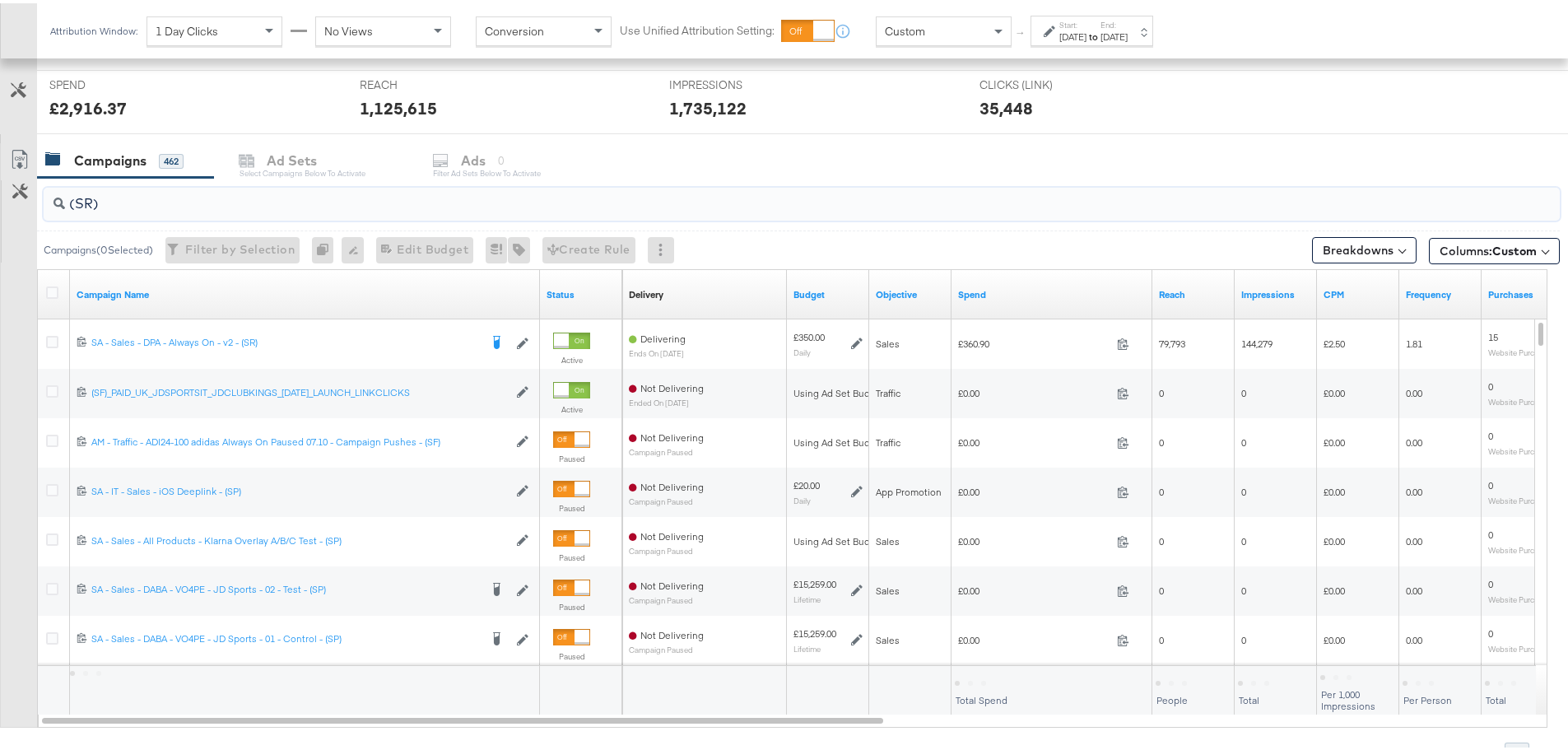
scroll to position [549, 0]
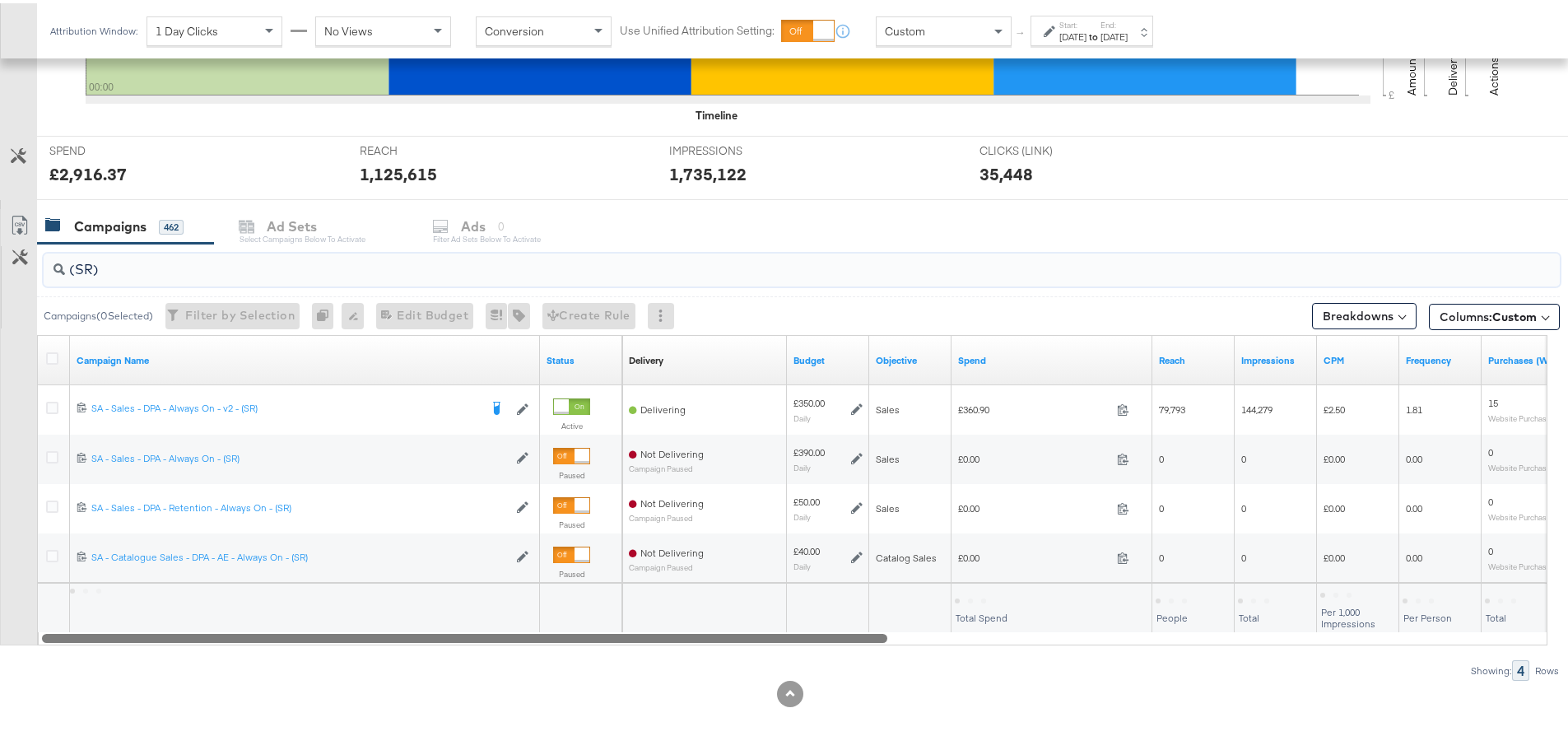
drag, startPoint x: 827, startPoint y: 634, endPoint x: 497, endPoint y: 644, distance: 330.2
click at [497, 644] on div "(SR) Campaigns ( 0 Selected) Filter by Selection Filter 0 campaigns 0 Rename 0 …" at bounding box center [780, 458] width 1560 height 437
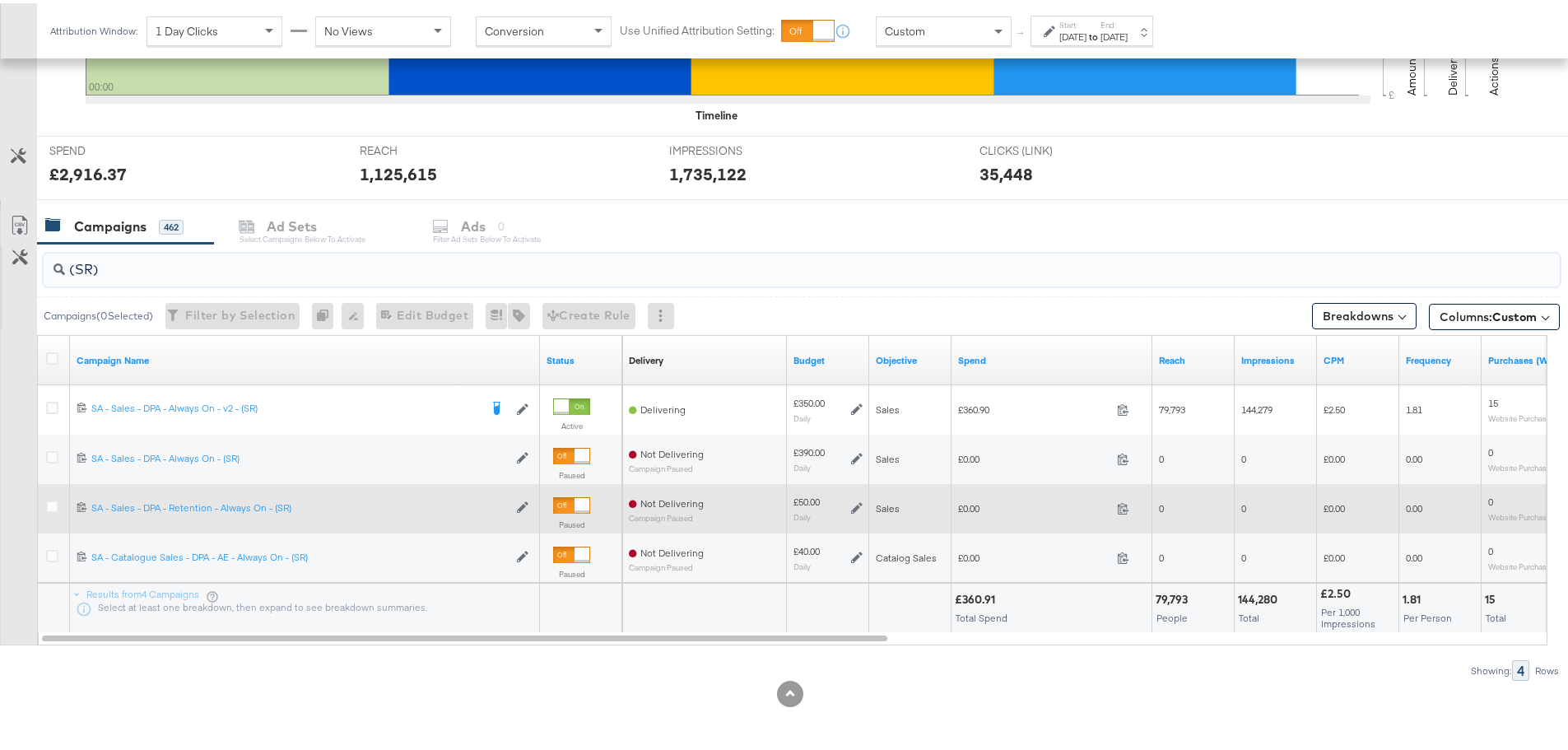
type input "(SR)"
